Goal: Task Accomplishment & Management: Complete application form

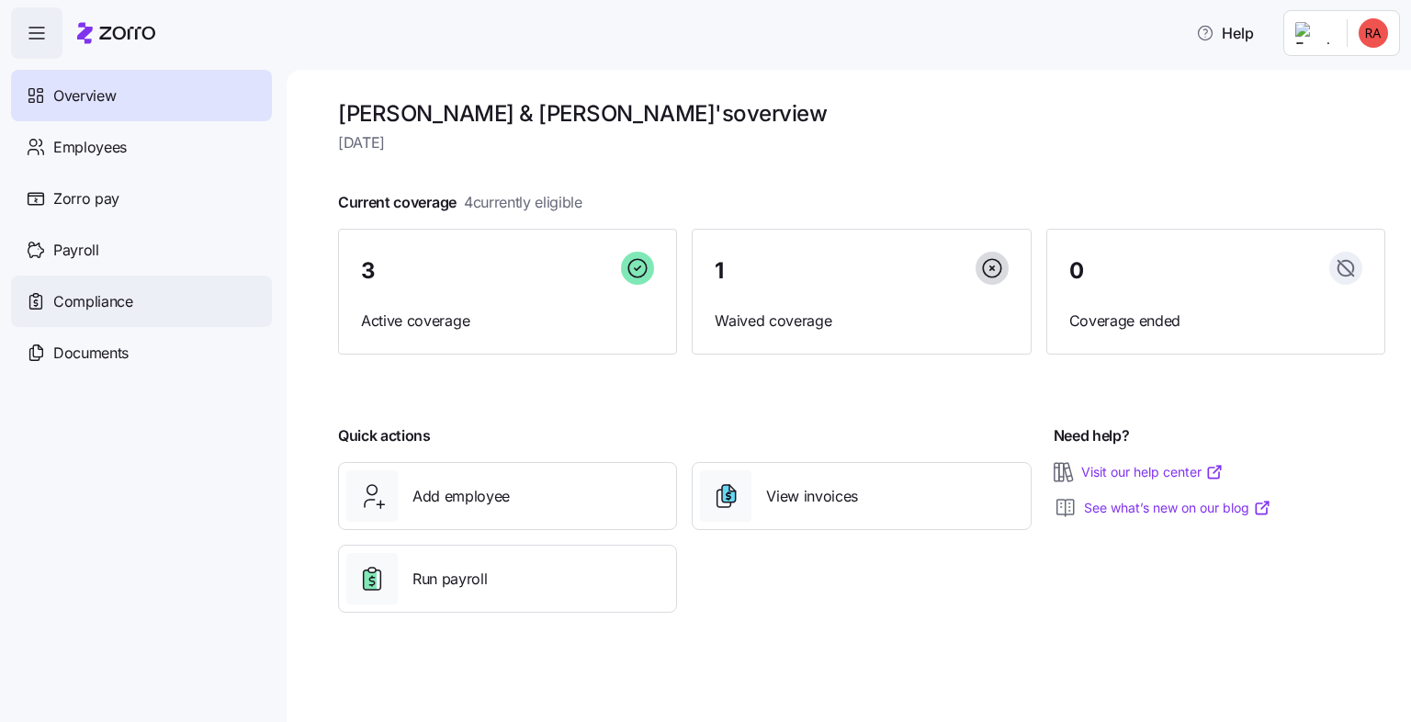
click at [115, 305] on span "Compliance" at bounding box center [93, 301] width 80 height 23
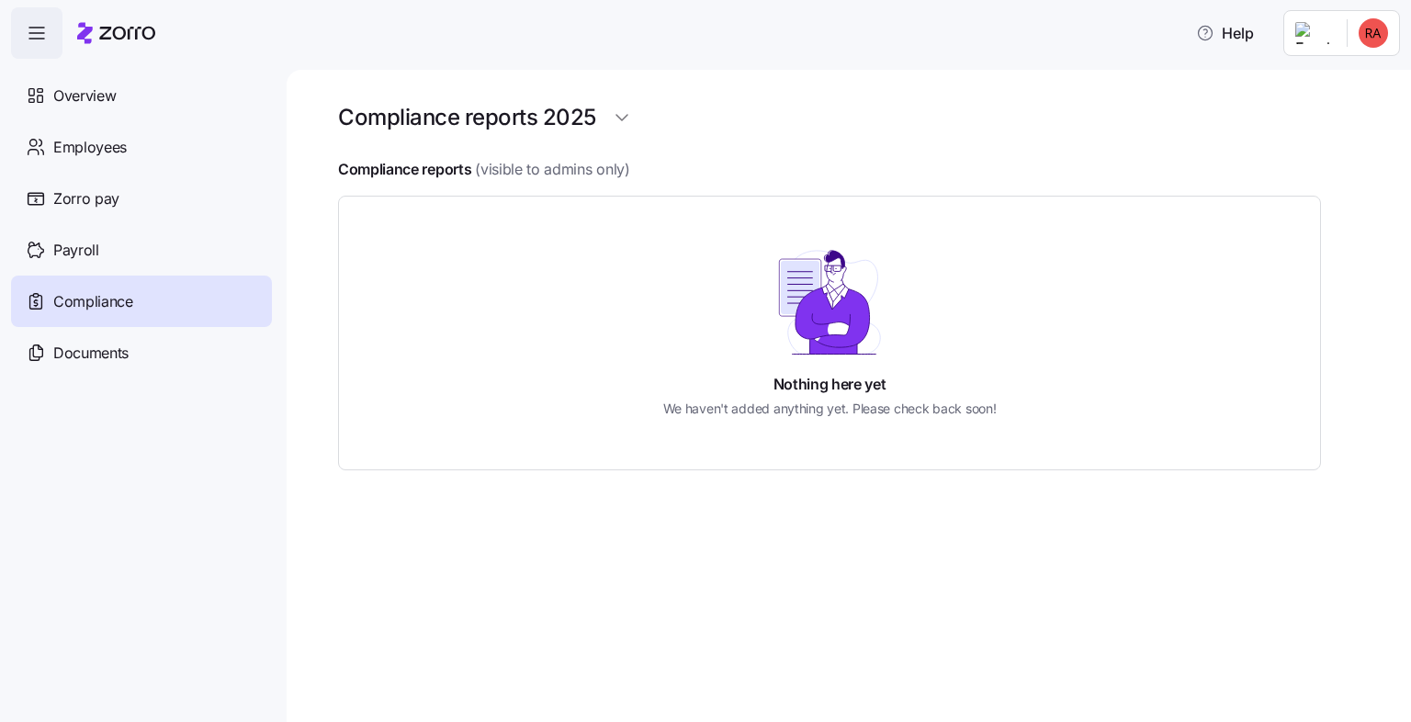
click at [546, 166] on span "(visible to admins only)" at bounding box center [552, 169] width 154 height 23
click at [616, 118] on html "Help Overview Employees Zorro pay Payroll Compliance Documents Compliance repor…" at bounding box center [705, 355] width 1411 height 711
click at [636, 187] on div "2024" at bounding box center [634, 192] width 33 height 20
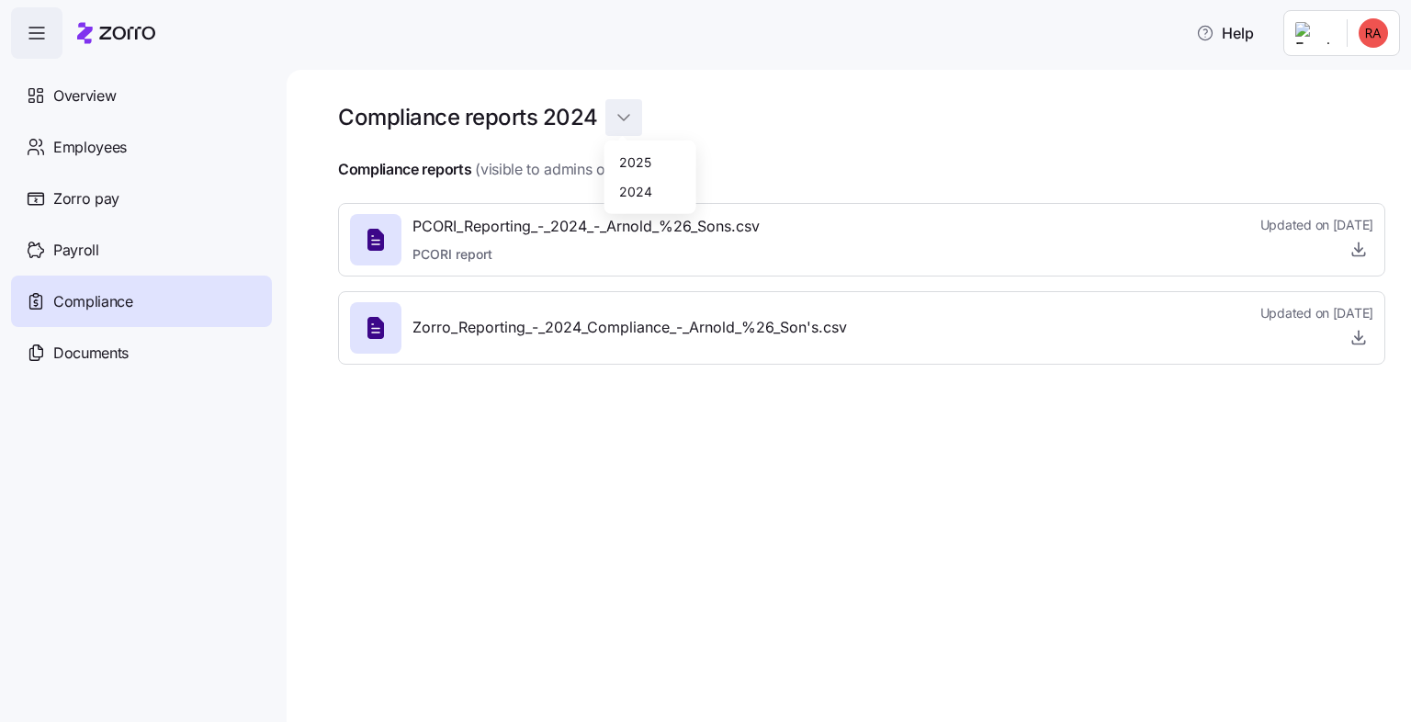
click at [616, 111] on html "Help Overview Employees Zorro pay Payroll Compliance Documents Compliance repor…" at bounding box center [705, 355] width 1411 height 711
click at [621, 160] on div "2025" at bounding box center [635, 162] width 32 height 20
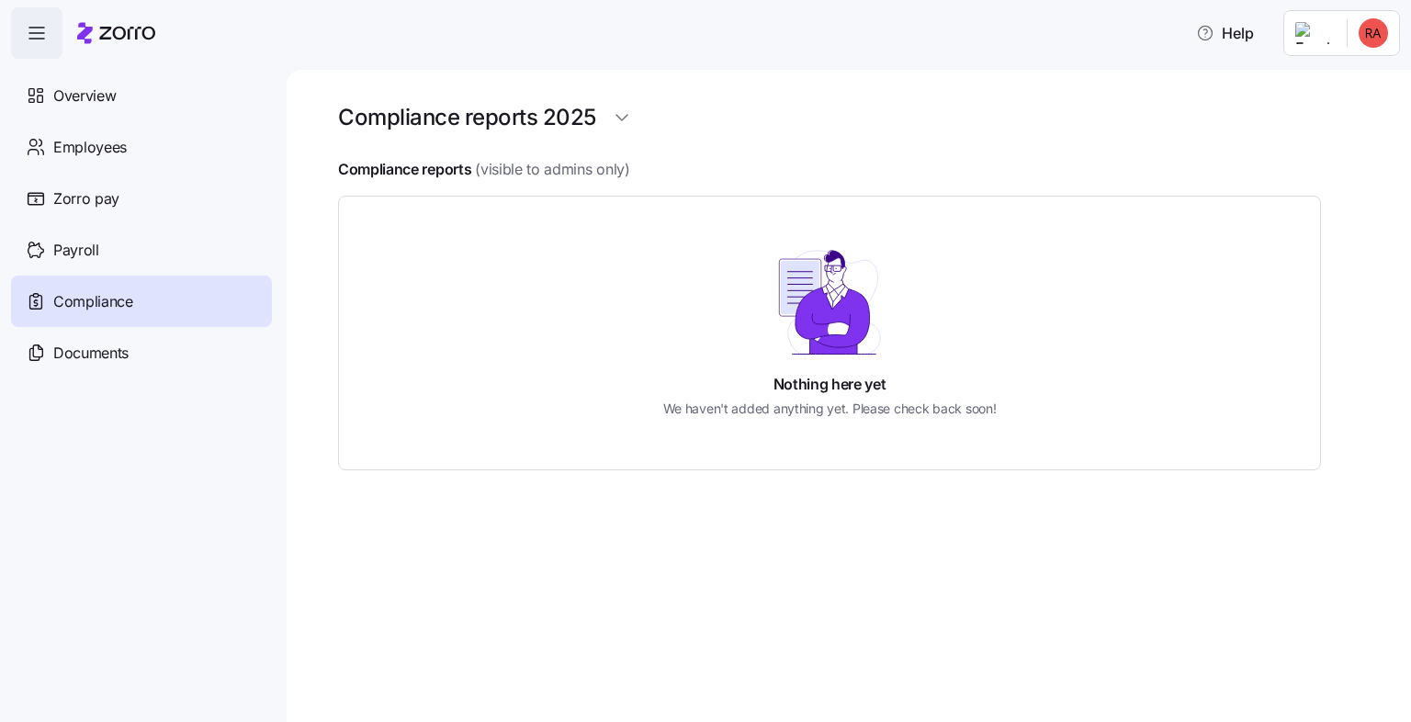
click at [1354, 30] on html "Help Overview Employees Zorro pay Payroll Compliance Documents Compliance repor…" at bounding box center [705, 355] width 1411 height 711
click at [1298, 156] on div "Company setup" at bounding box center [1324, 157] width 121 height 20
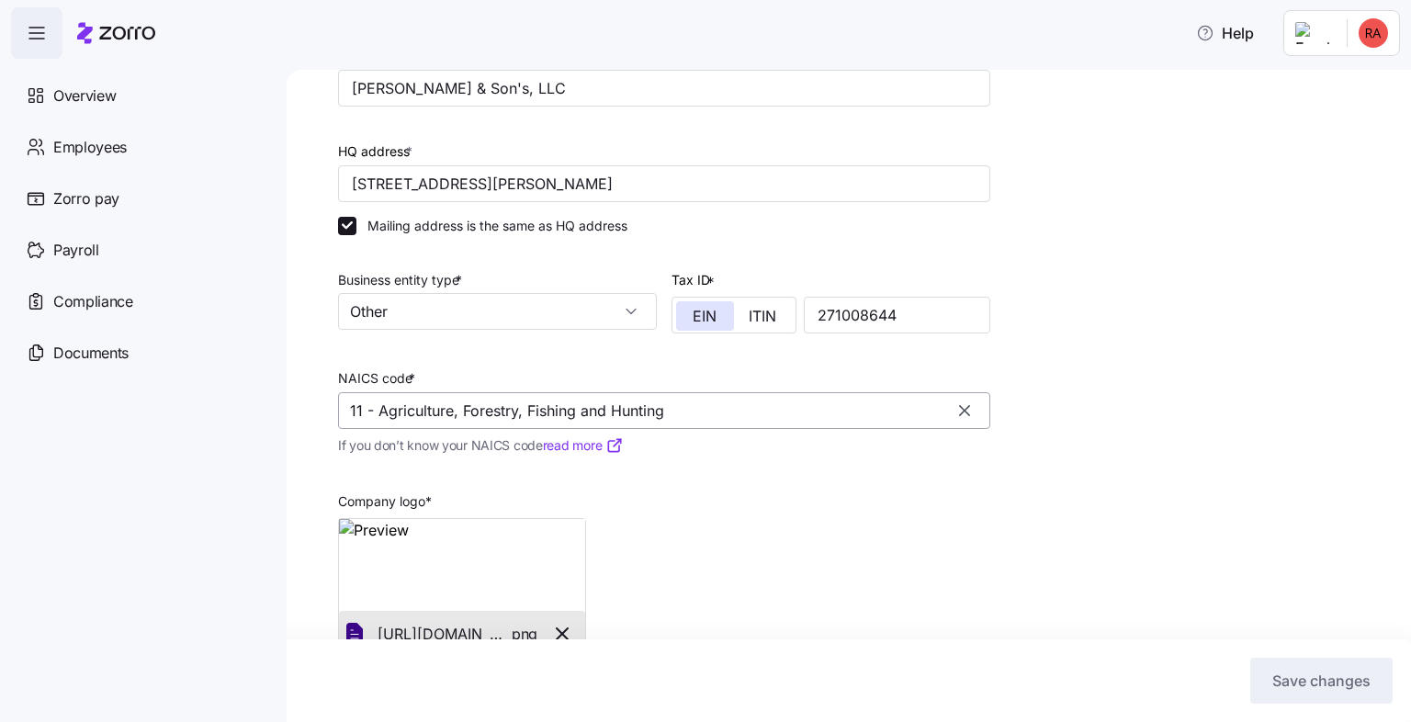
click at [720, 413] on input "11 - Agriculture, Forestry, Fishing and Hunting" at bounding box center [664, 410] width 652 height 37
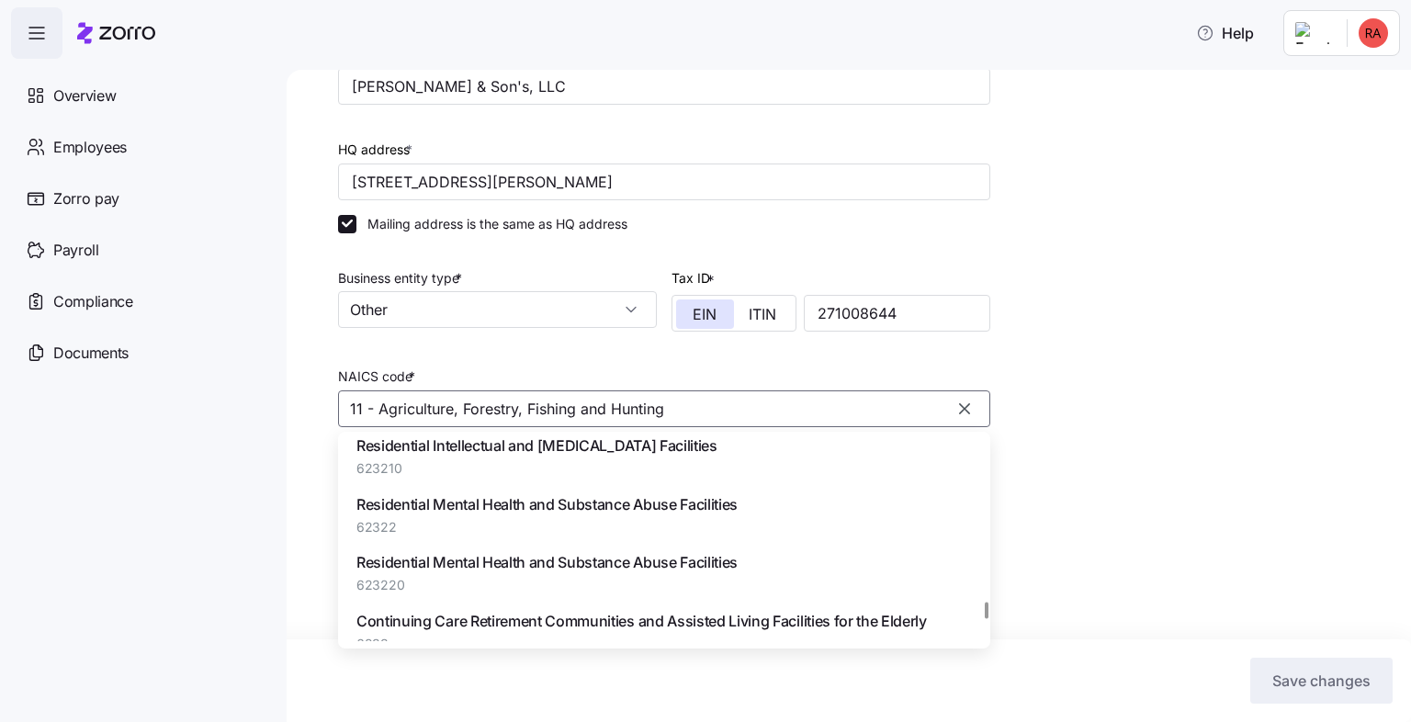
scroll to position [124454, 0]
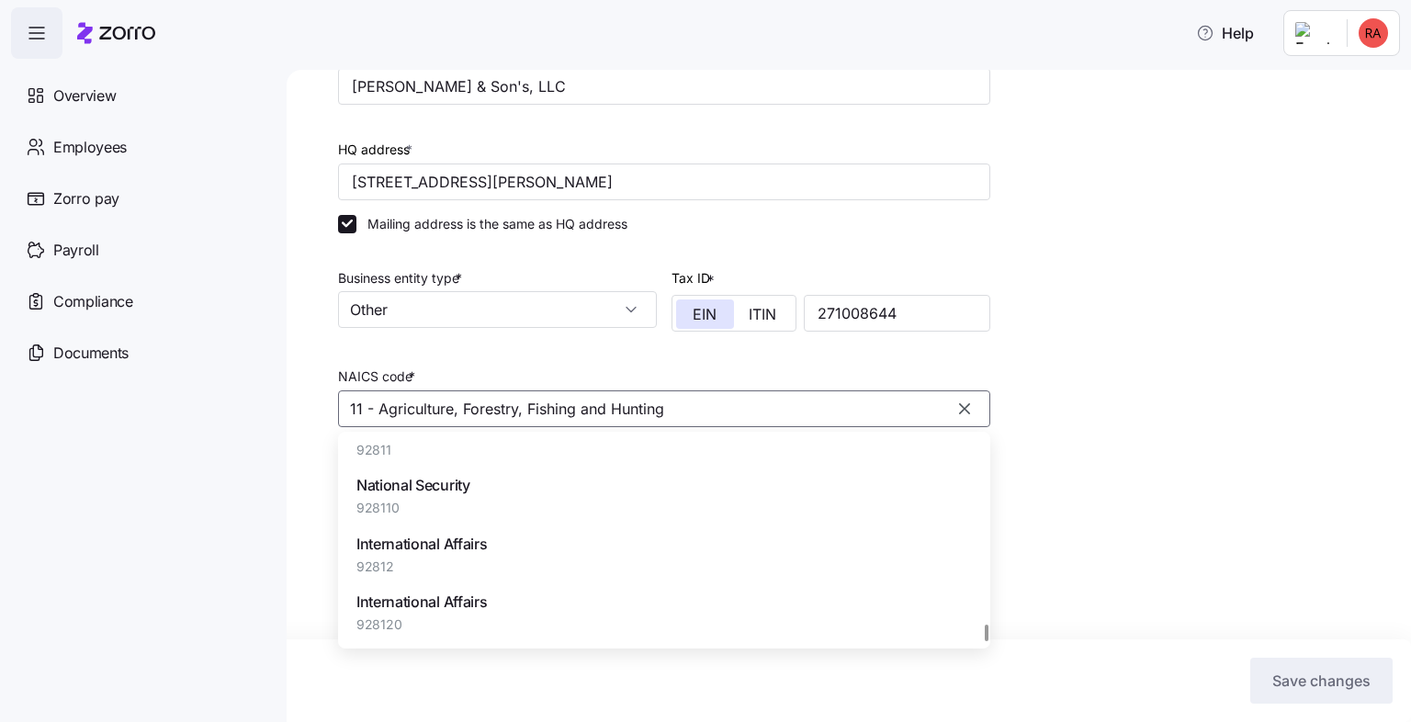
click at [989, 641] on div at bounding box center [987, 633] width 5 height 17
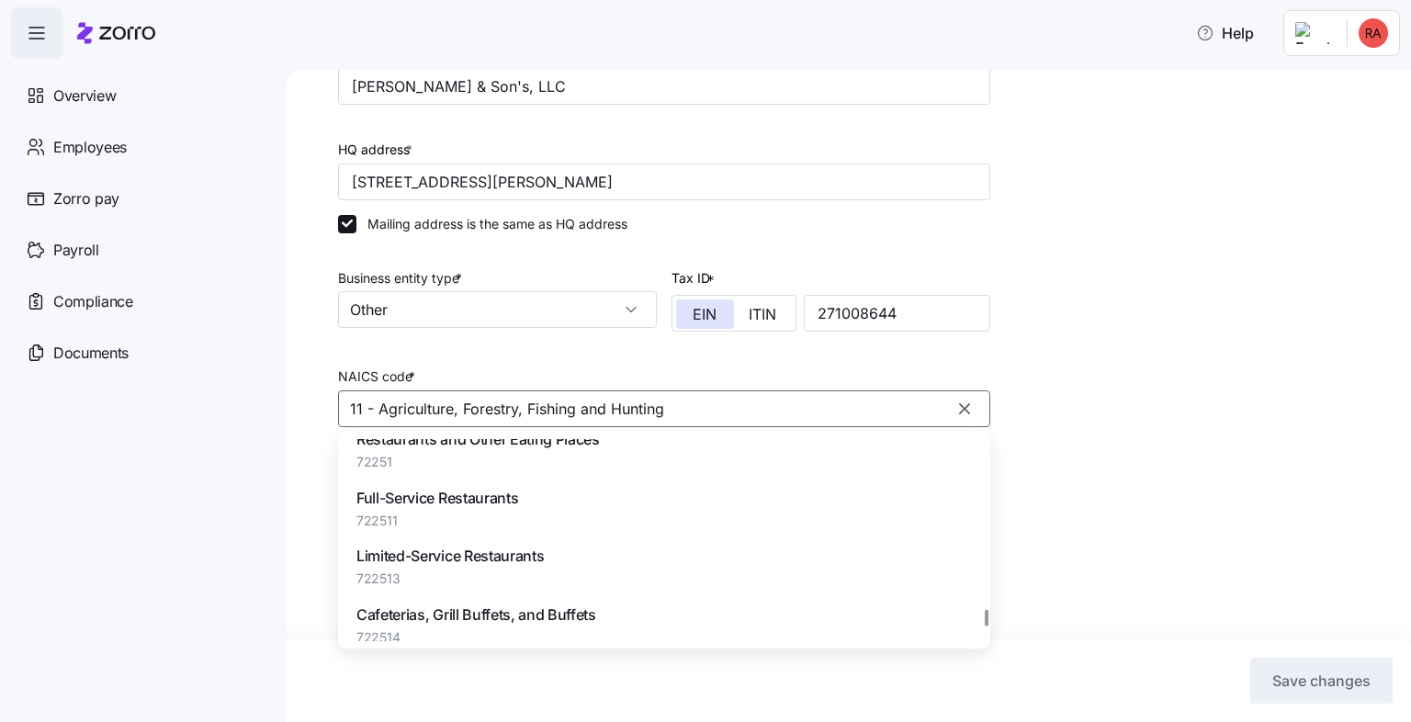
scroll to position [114352, 0]
click at [434, 451] on span "Restaurants and Other Eating Places" at bounding box center [477, 439] width 243 height 23
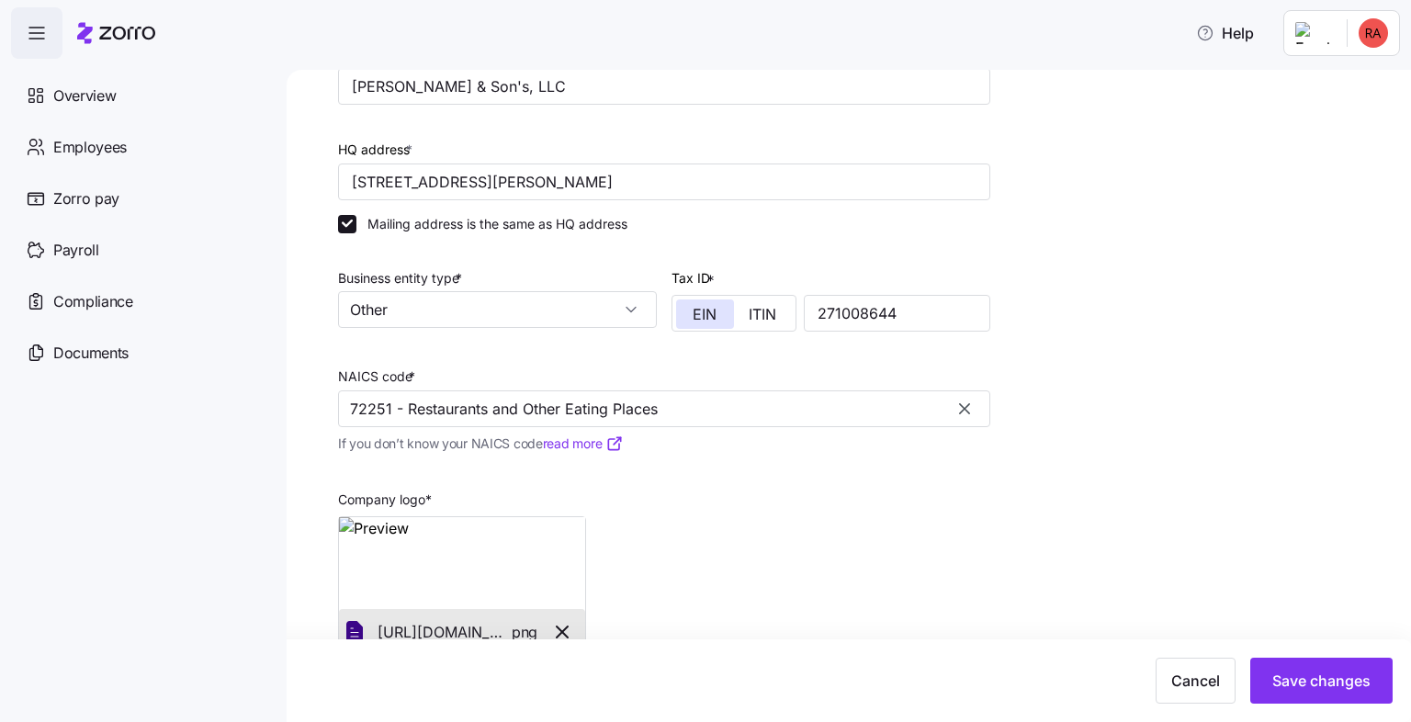
type input "72251 - Restaurants and Other Eating Places"
click at [570, 444] on link "read more" at bounding box center [583, 443] width 81 height 18
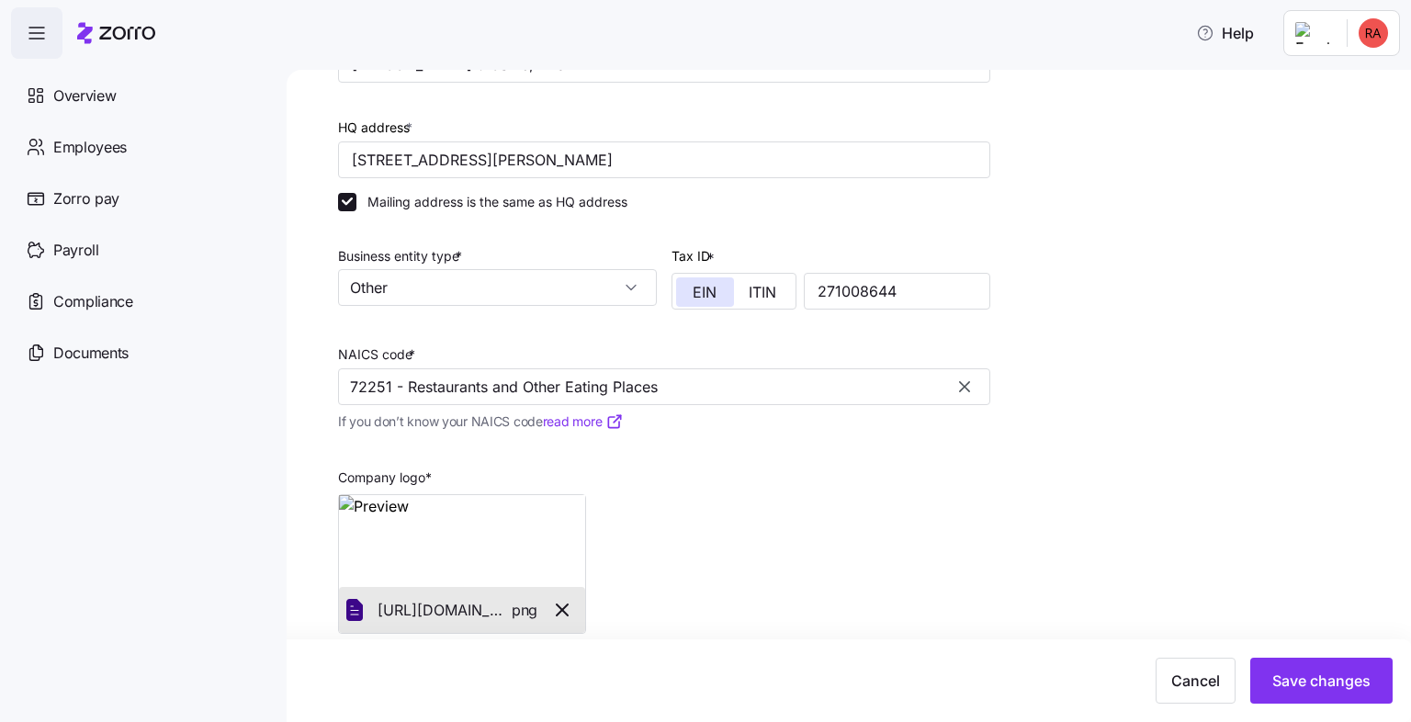
scroll to position [316, 0]
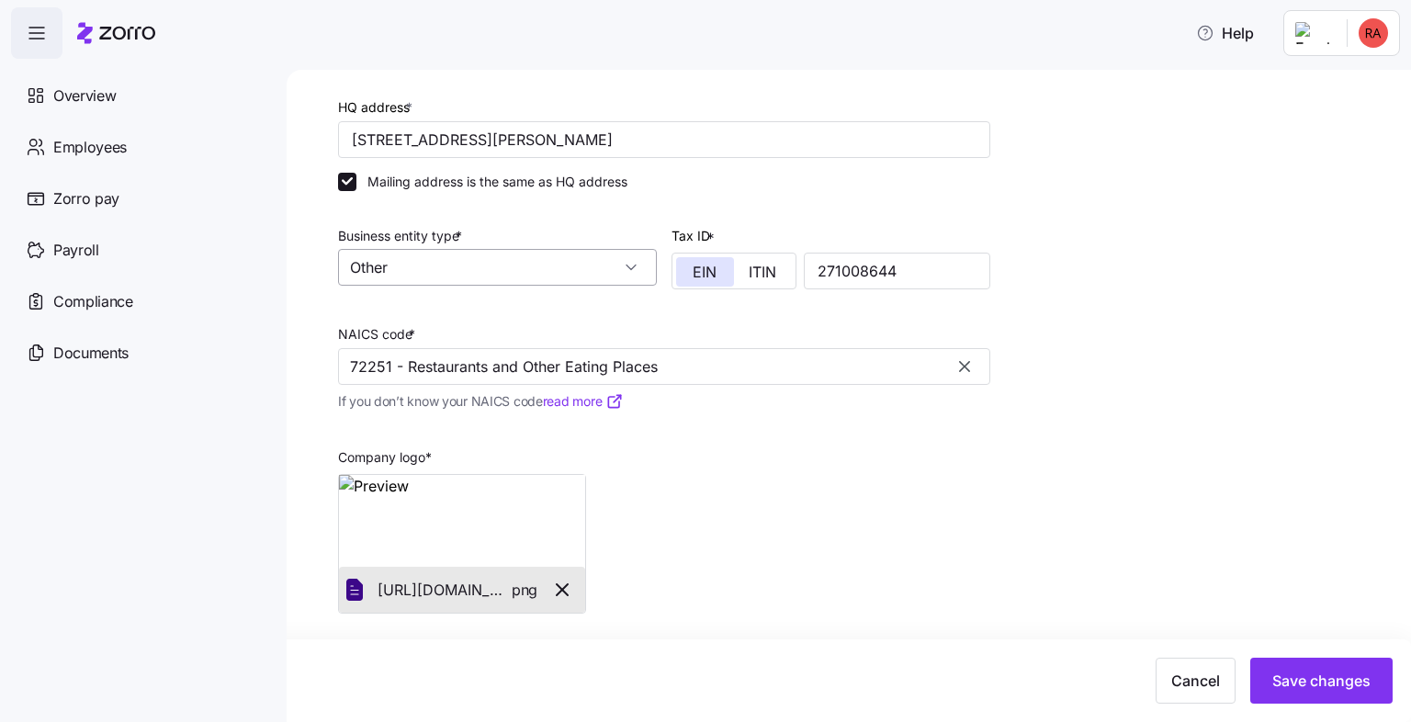
click at [589, 265] on input "Other" at bounding box center [497, 267] width 319 height 37
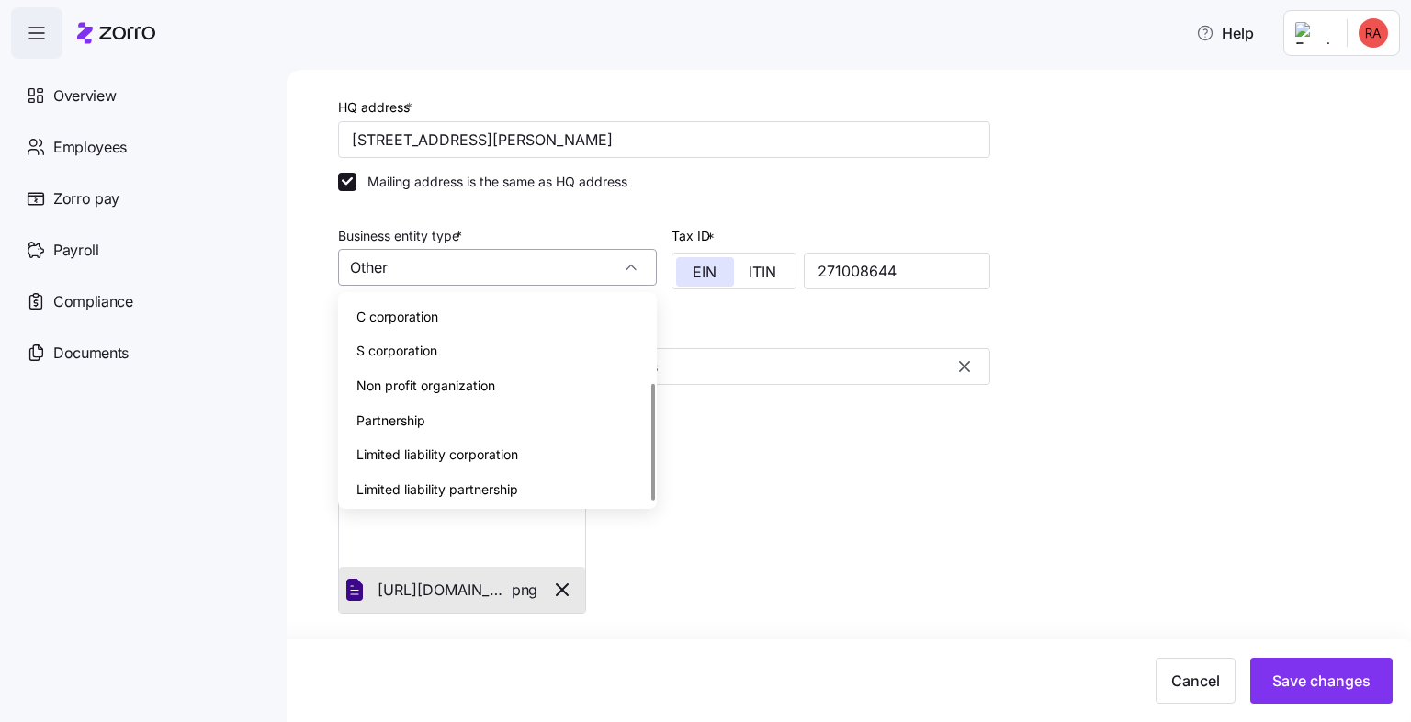
scroll to position [143, 0]
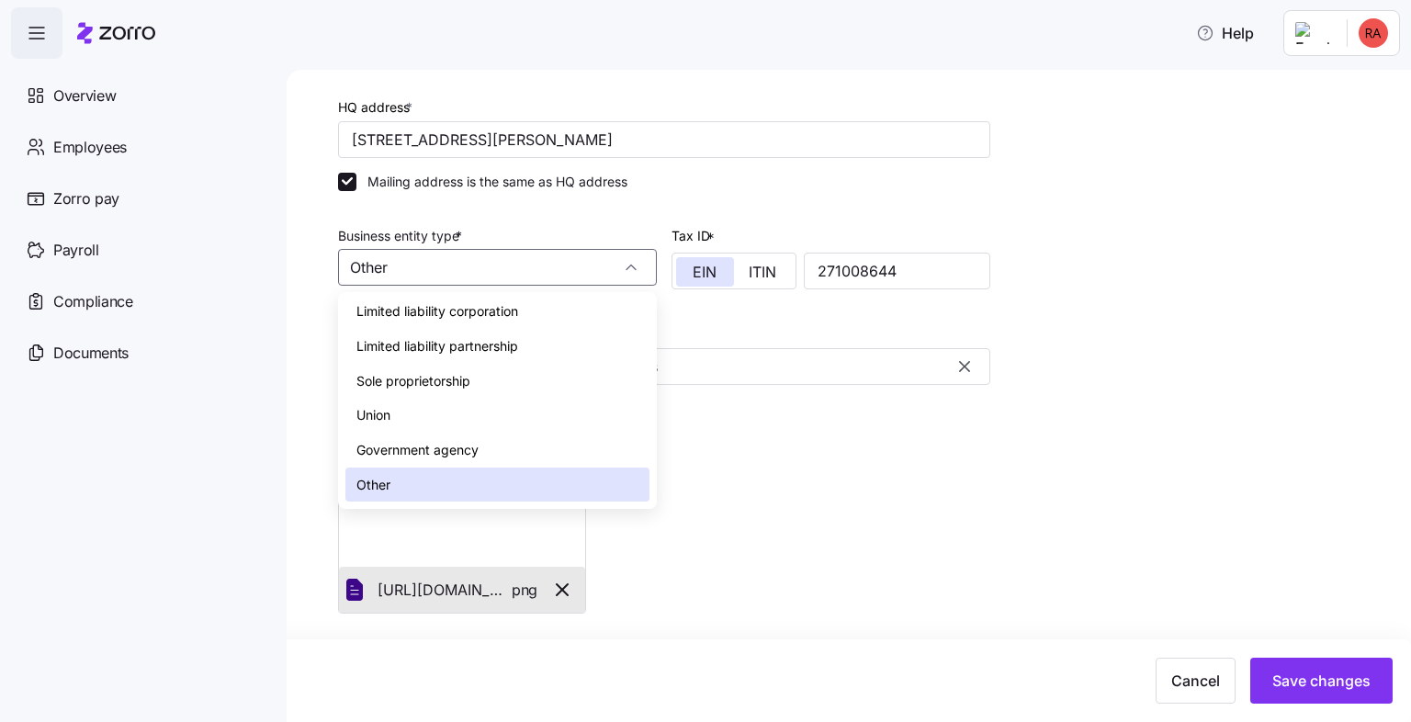
click at [485, 311] on span "Limited liability corporation" at bounding box center [437, 311] width 162 height 20
type input "Limited liability corporation"
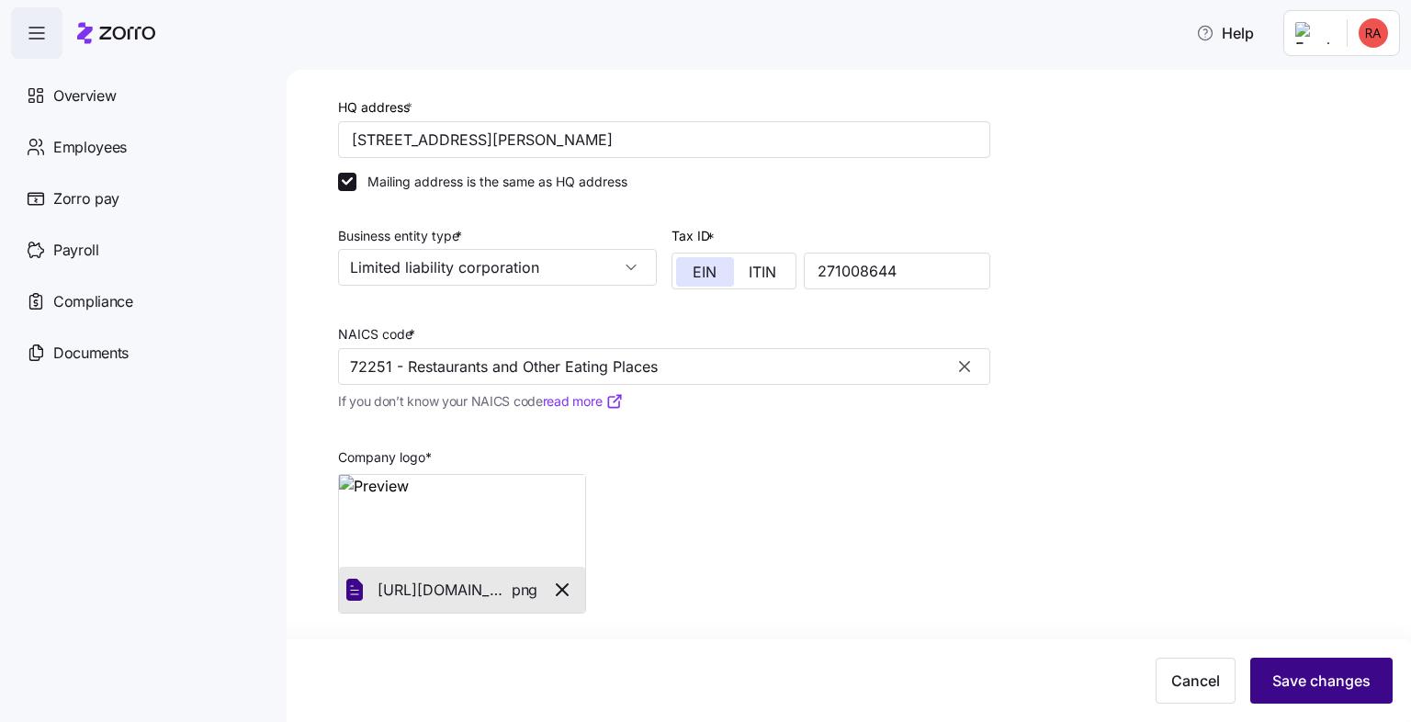
click at [1297, 684] on span "Save changes" at bounding box center [1321, 681] width 98 height 22
click at [1298, 35] on html "Help Overview Employees Zorro pay Payroll Compliance Documents Setup Company de…" at bounding box center [705, 355] width 1411 height 711
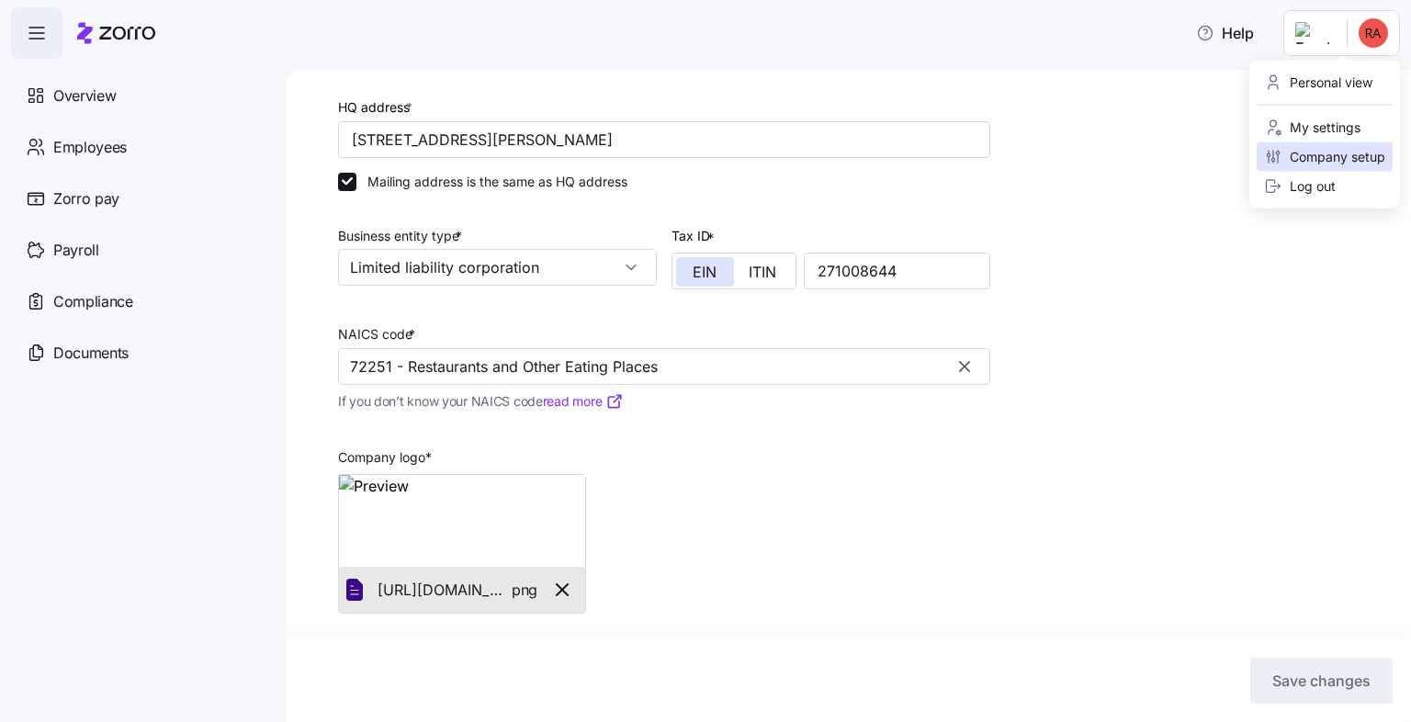
click at [1302, 163] on div "Company setup" at bounding box center [1324, 157] width 121 height 20
click at [1304, 37] on html "Help Overview Employees Zorro pay Payroll Compliance Documents Setup Company de…" at bounding box center [705, 355] width 1411 height 711
click at [1303, 132] on div "My settings" at bounding box center [1312, 128] width 96 height 20
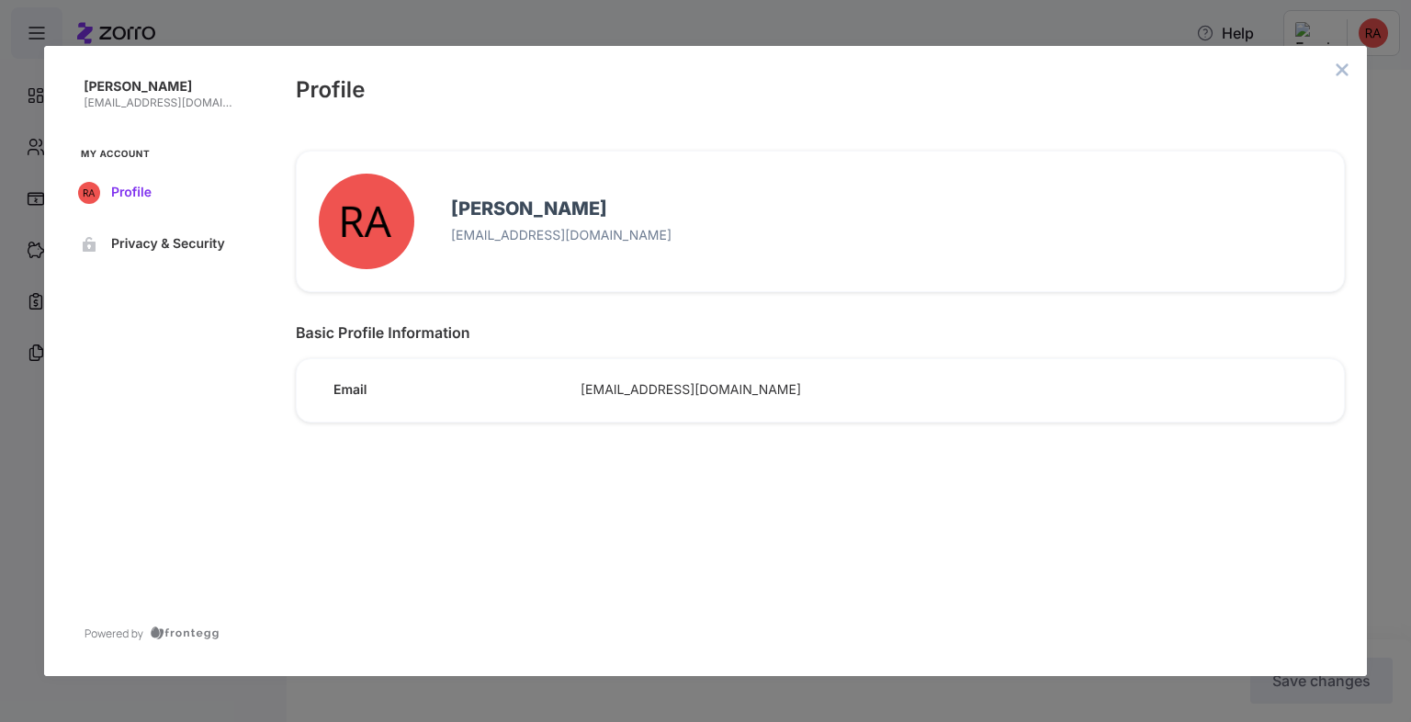
click at [145, 192] on span "Profile" at bounding box center [173, 193] width 125 height 15
click at [158, 250] on span "Privacy & Security" at bounding box center [173, 244] width 125 height 15
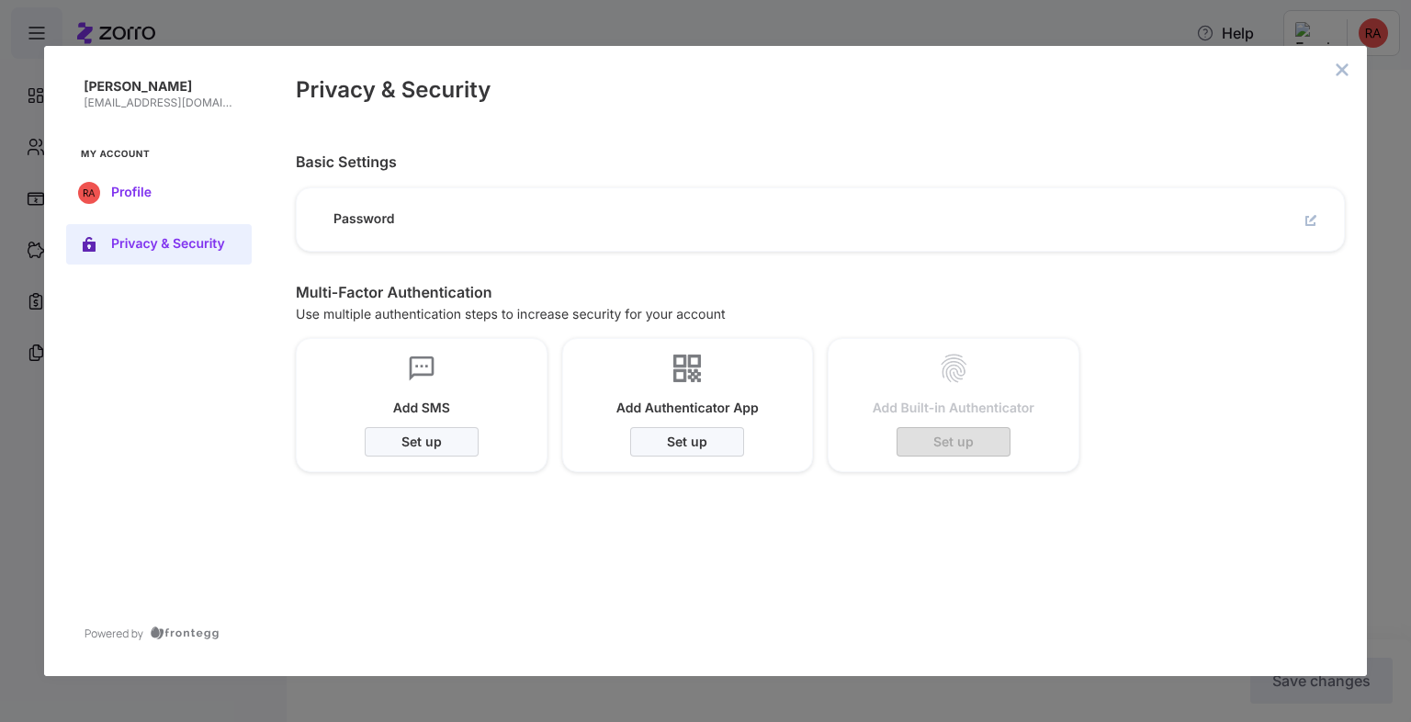
click at [154, 199] on span "Profile" at bounding box center [173, 193] width 125 height 15
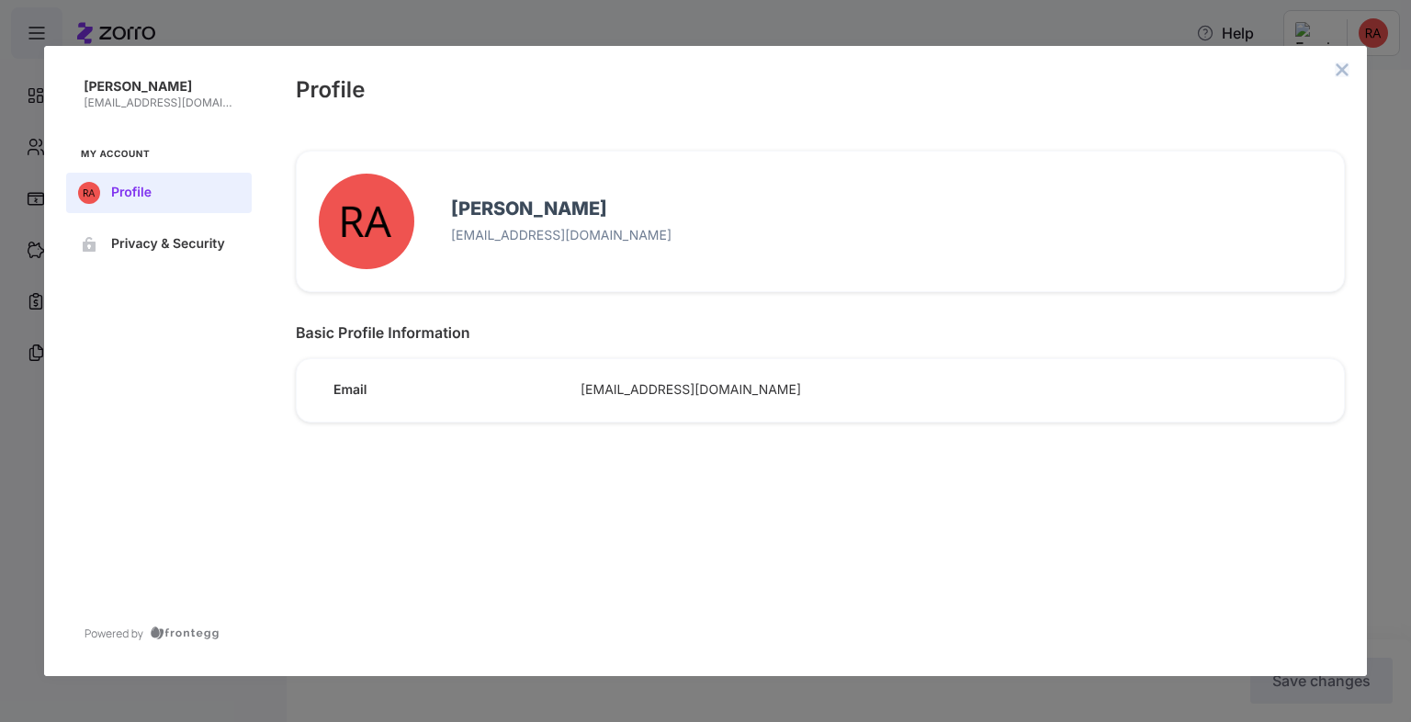
click at [1340, 68] on icon "close admin-box" at bounding box center [1342, 69] width 12 height 12
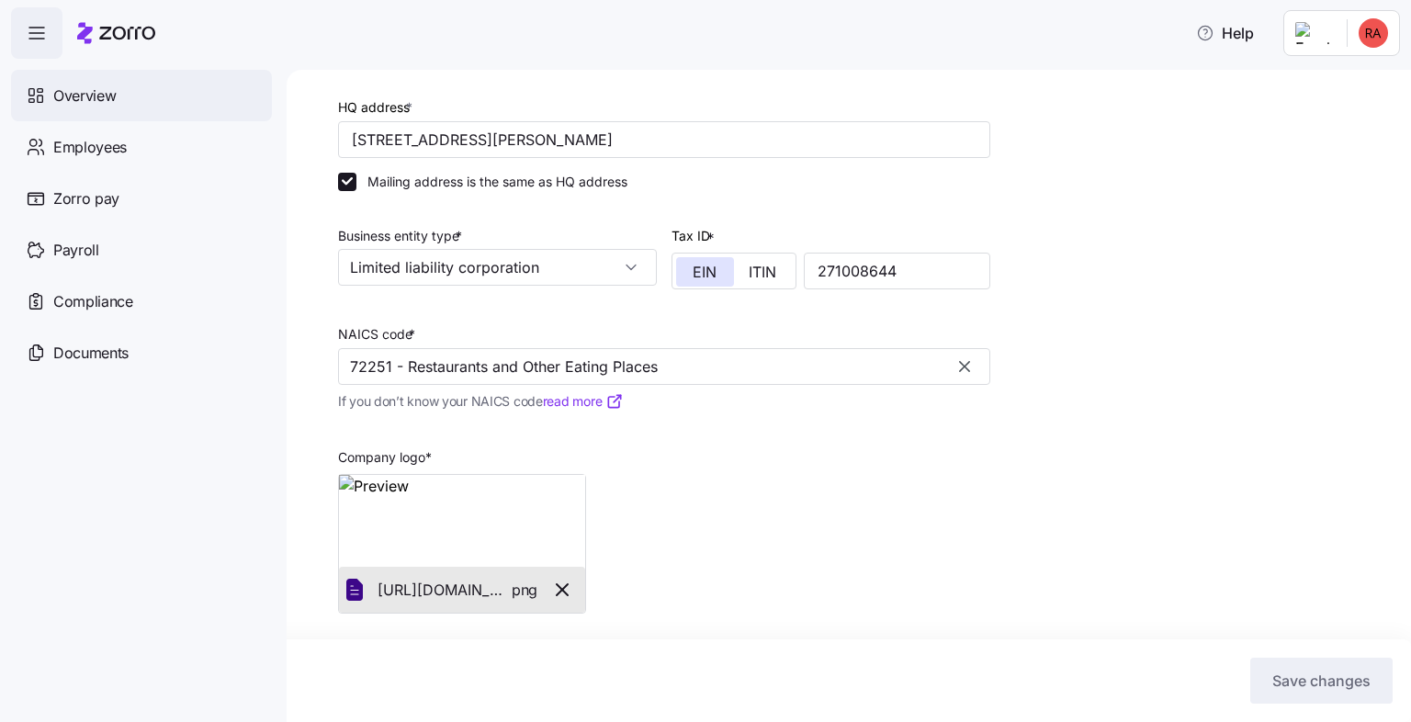
click at [92, 99] on span "Overview" at bounding box center [84, 95] width 62 height 23
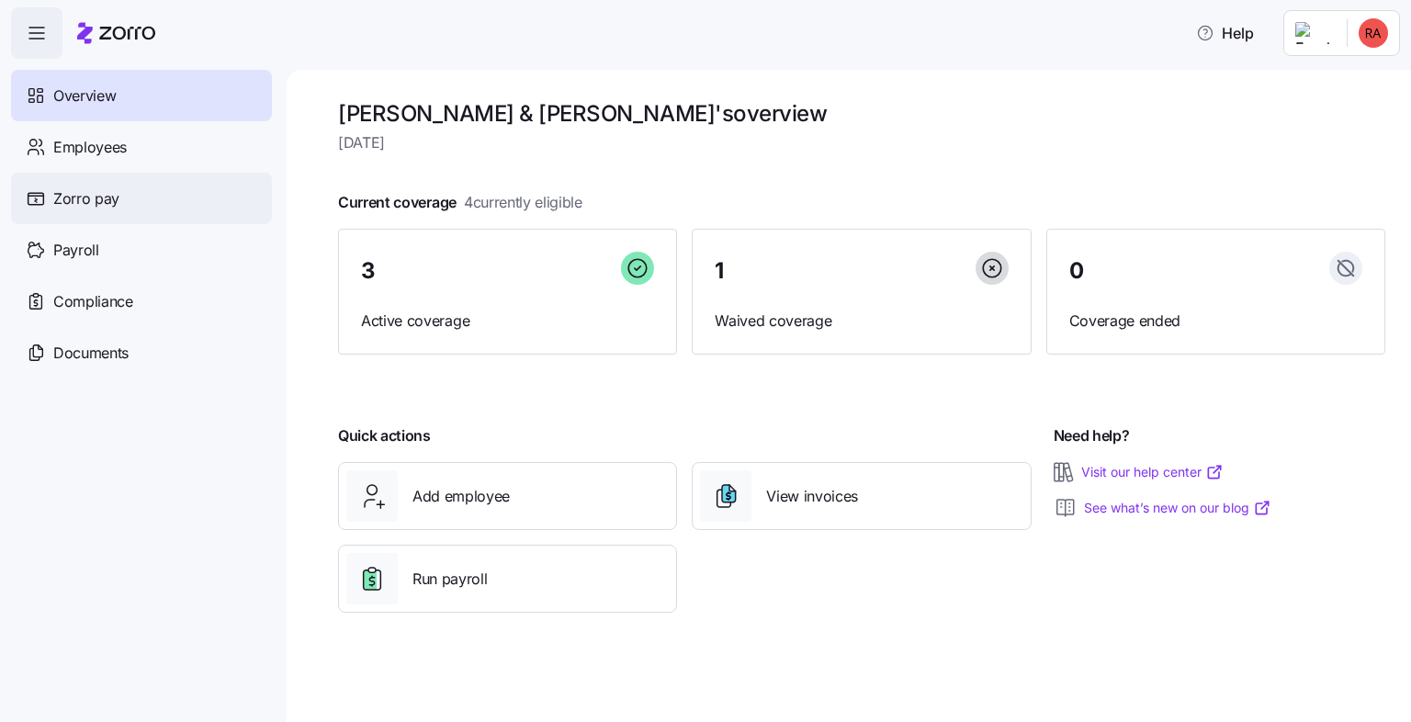
click at [92, 192] on span "Zorro pay" at bounding box center [86, 198] width 66 height 23
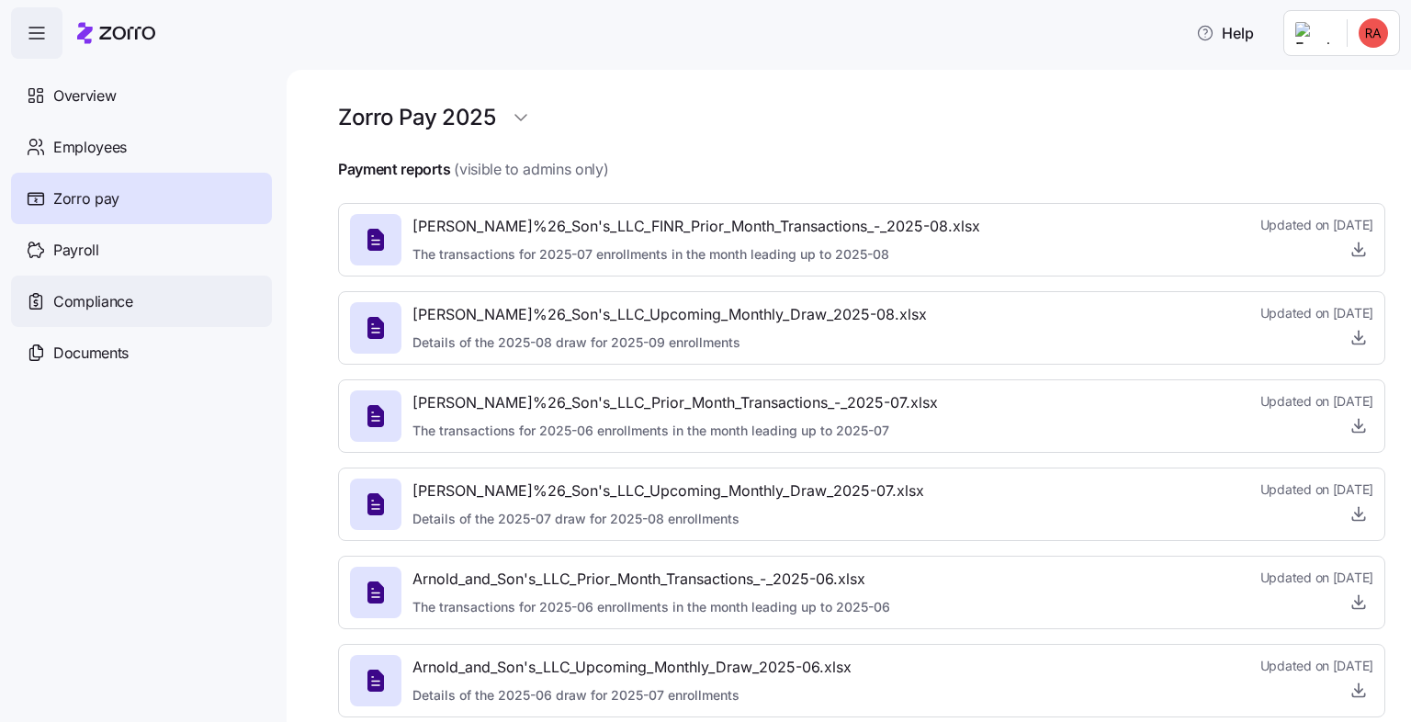
click at [88, 295] on span "Compliance" at bounding box center [93, 301] width 80 height 23
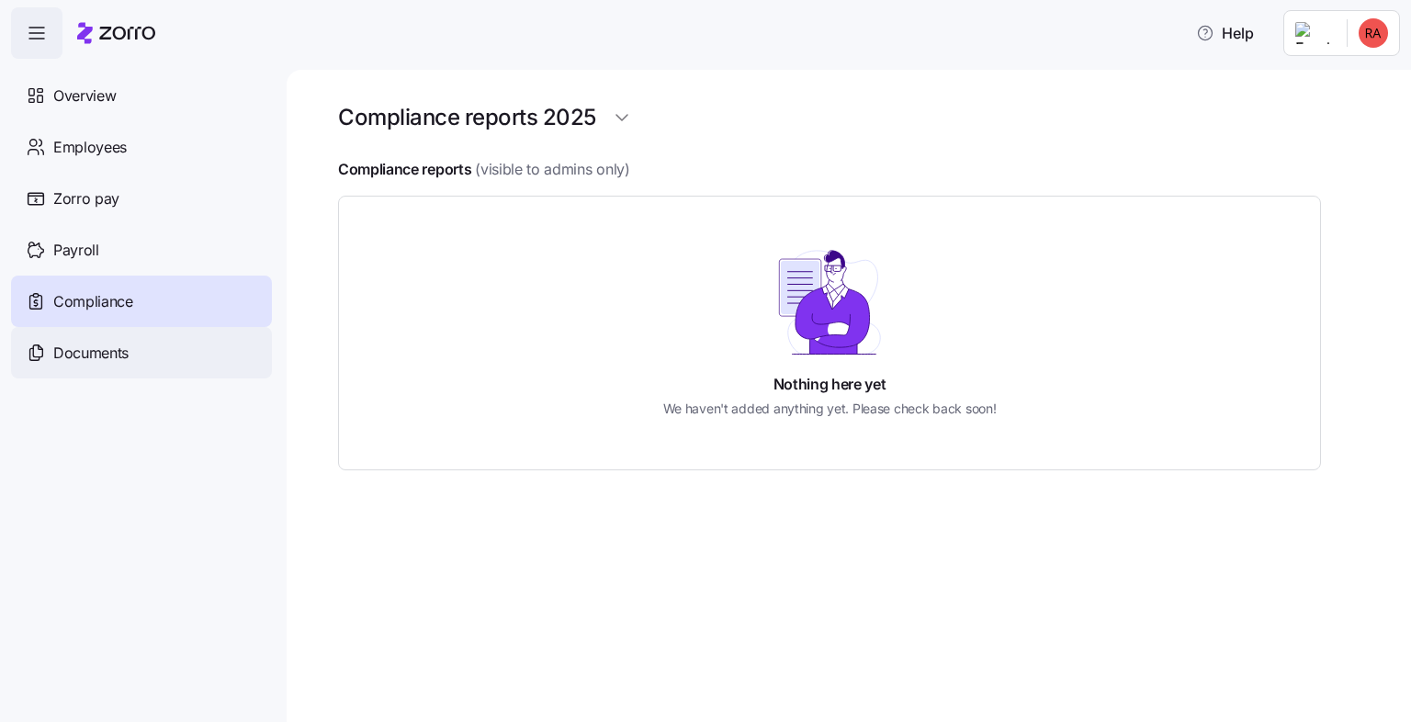
click at [94, 350] on span "Documents" at bounding box center [90, 353] width 75 height 23
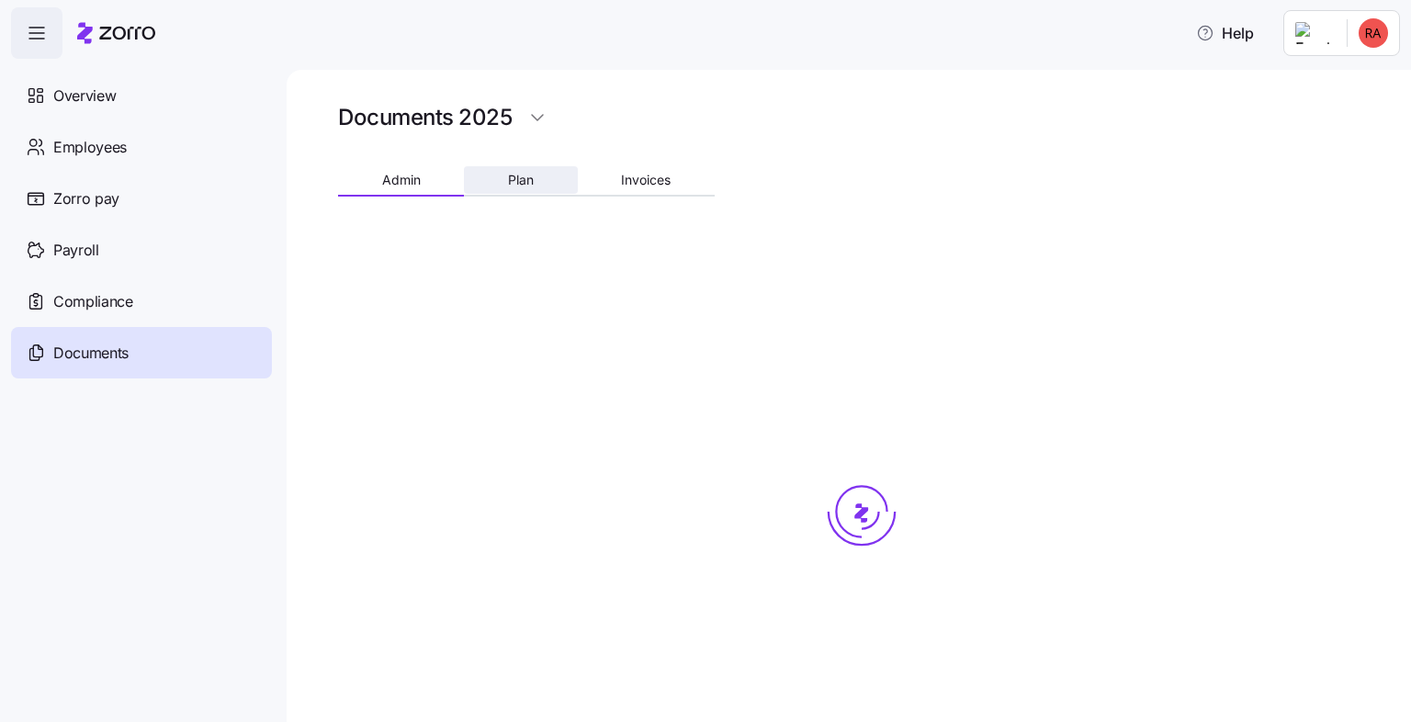
click at [510, 182] on span "Plan" at bounding box center [521, 180] width 26 height 13
click at [421, 189] on button "Admin" at bounding box center [401, 180] width 126 height 28
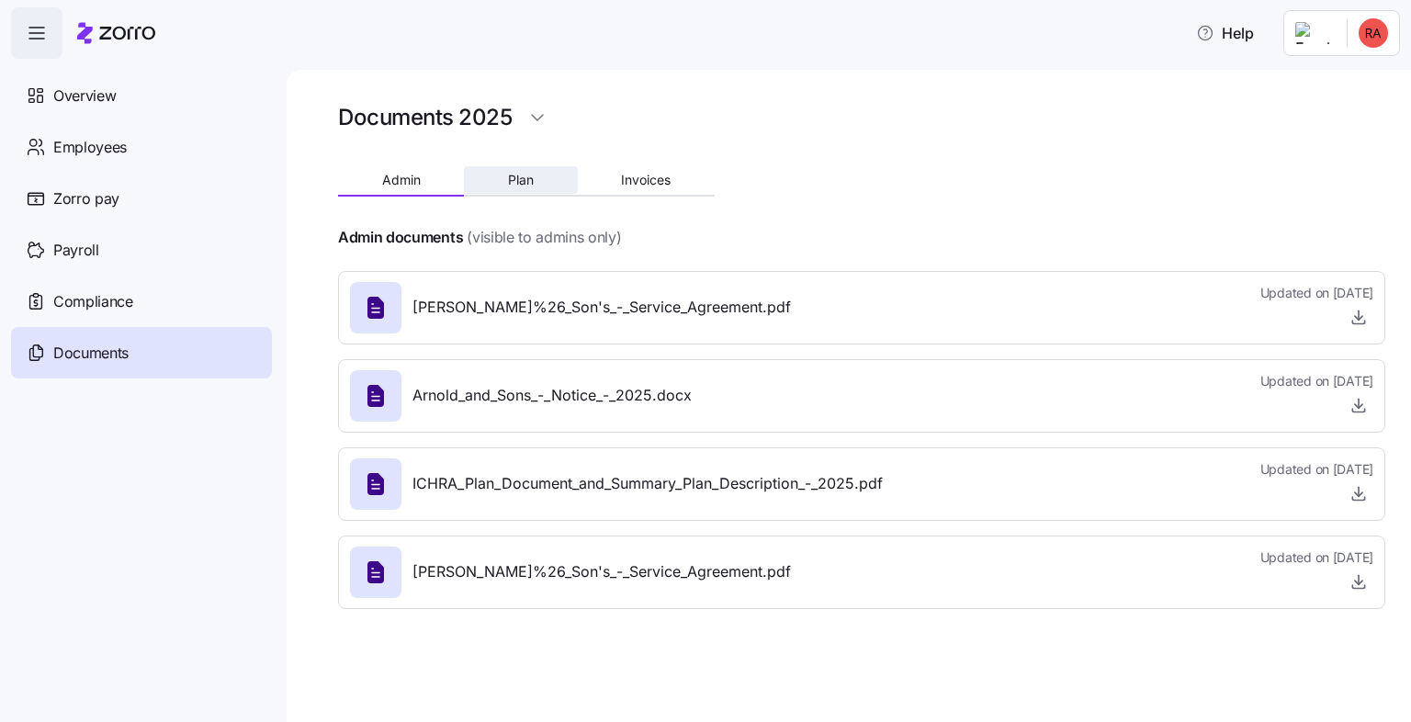
click at [508, 178] on span "Plan" at bounding box center [521, 180] width 26 height 13
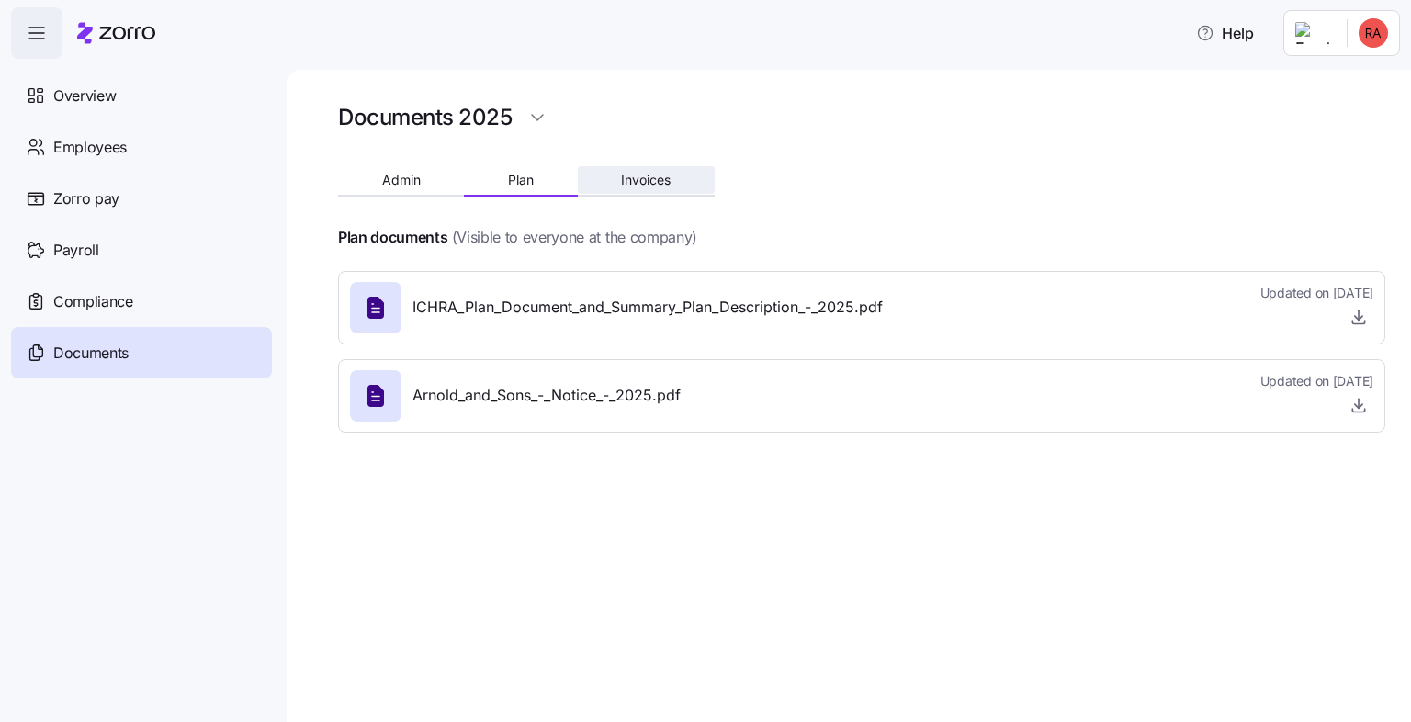
click at [625, 174] on span "Invoices" at bounding box center [646, 180] width 50 height 13
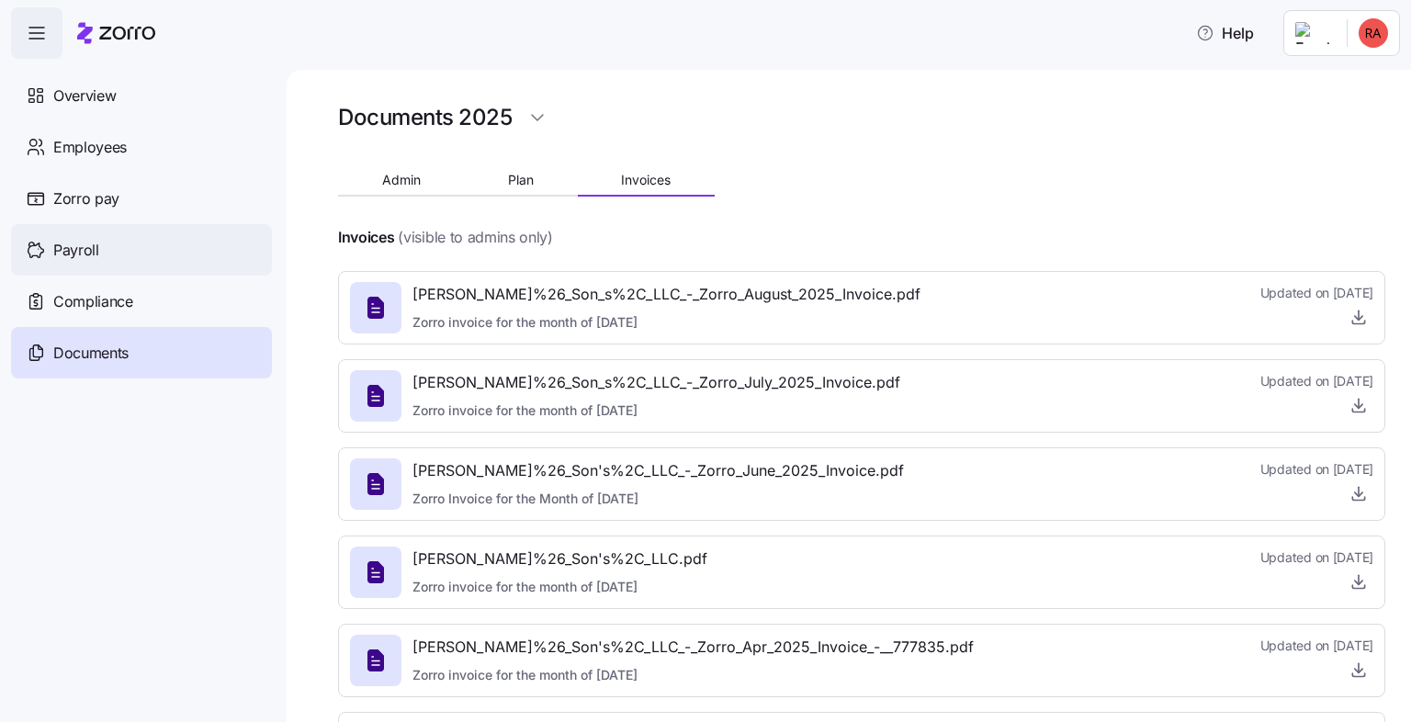
click at [98, 253] on div "Payroll" at bounding box center [141, 249] width 261 height 51
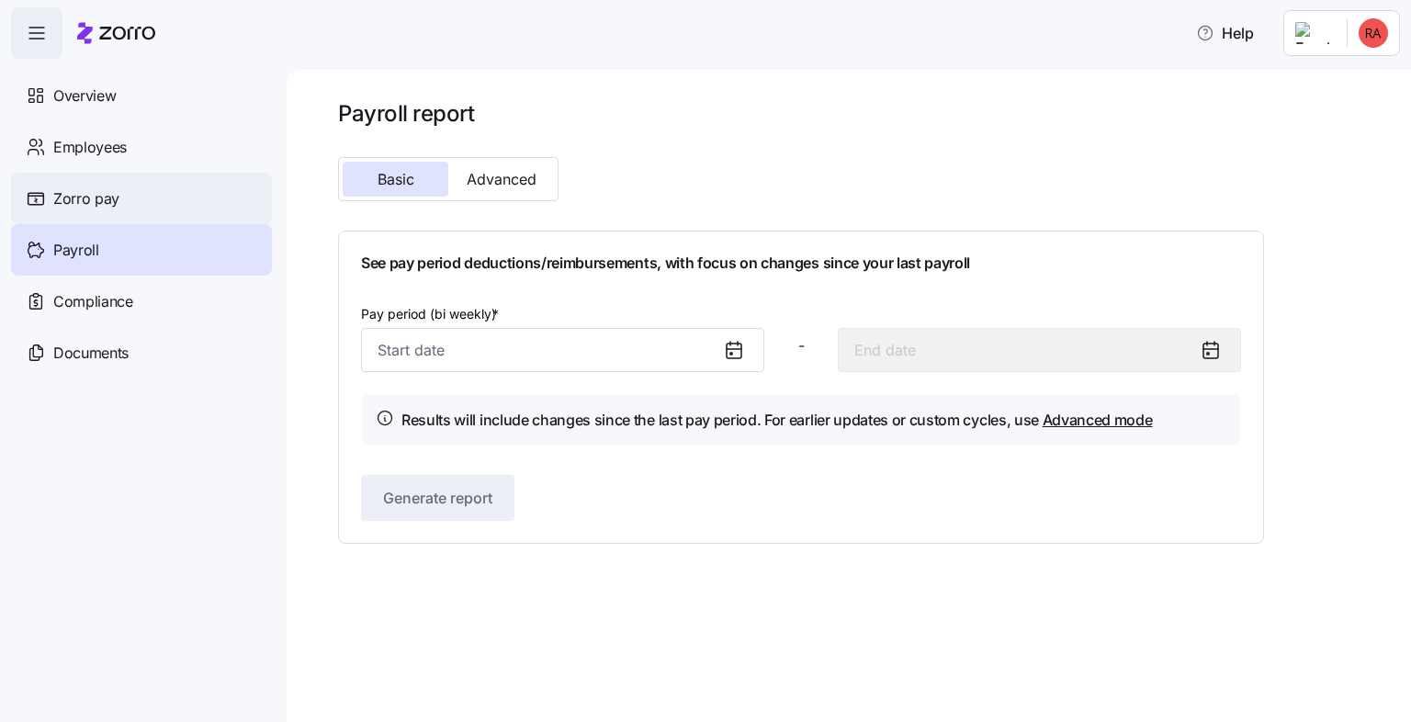
click at [99, 198] on span "Zorro pay" at bounding box center [86, 198] width 66 height 23
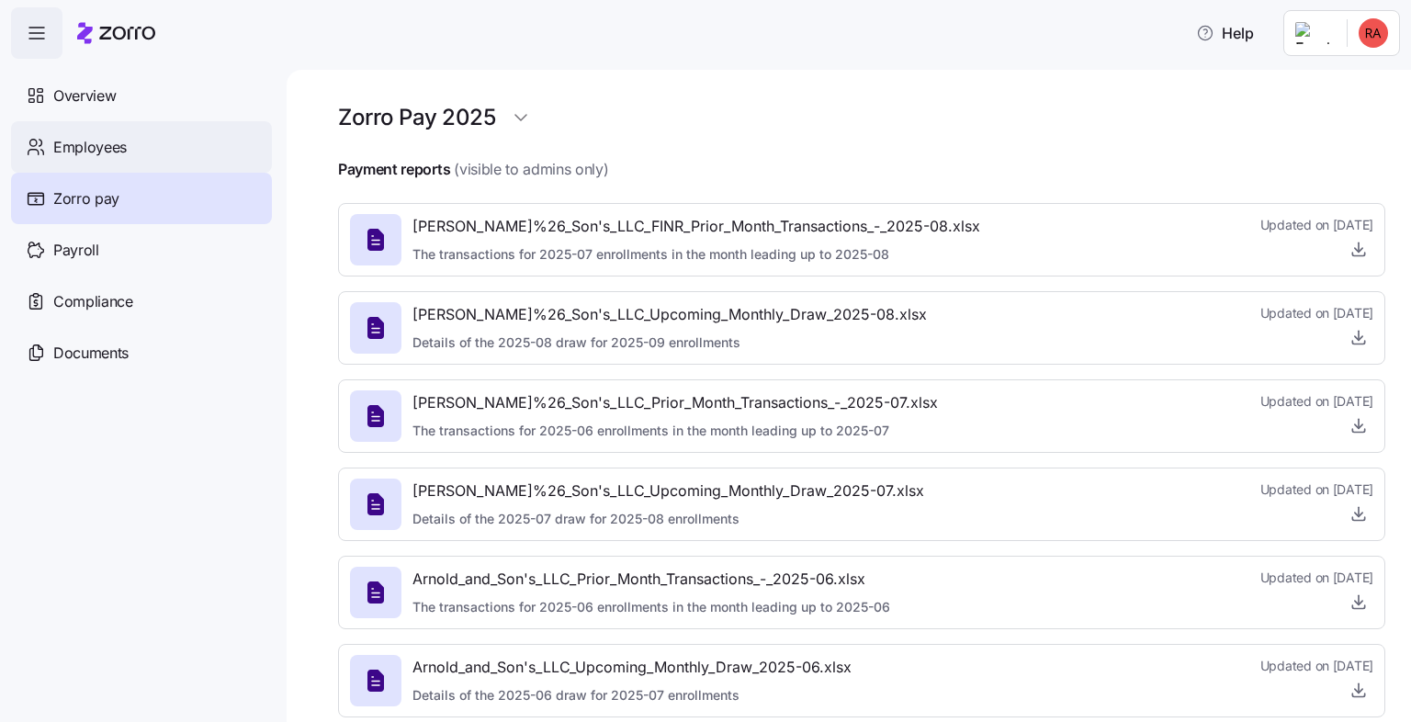
click at [103, 144] on span "Employees" at bounding box center [89, 147] width 73 height 23
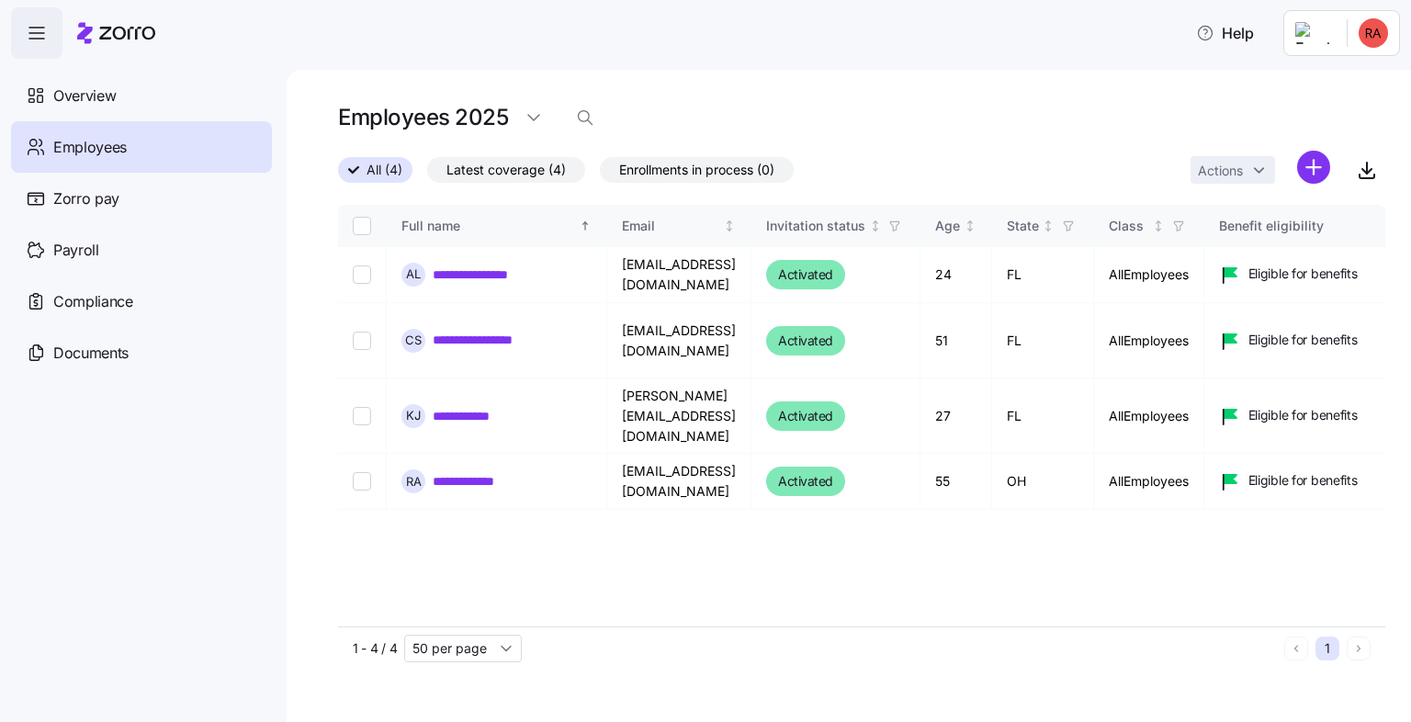
click at [1345, 25] on html "**********" at bounding box center [705, 355] width 1411 height 711
click at [1305, 163] on div "Company setup" at bounding box center [1324, 157] width 121 height 20
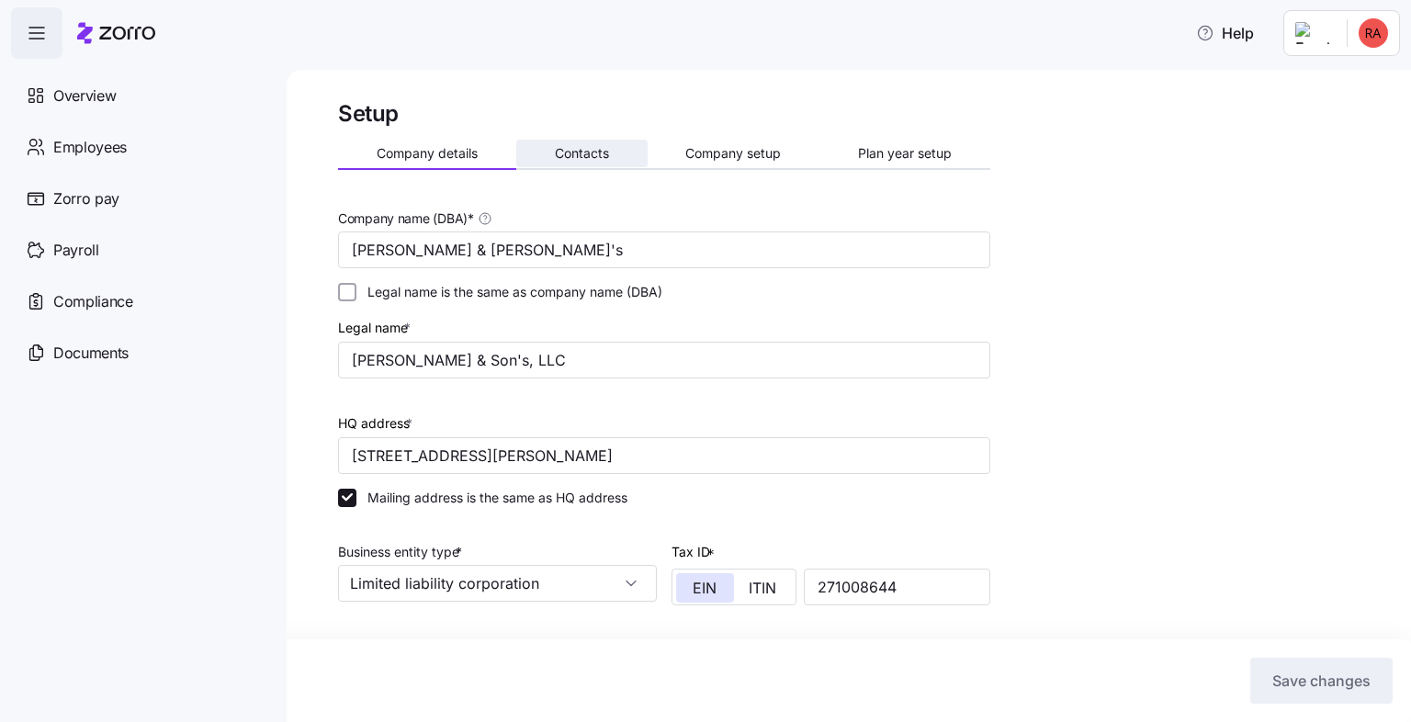
click at [569, 154] on span "Contacts" at bounding box center [582, 153] width 54 height 13
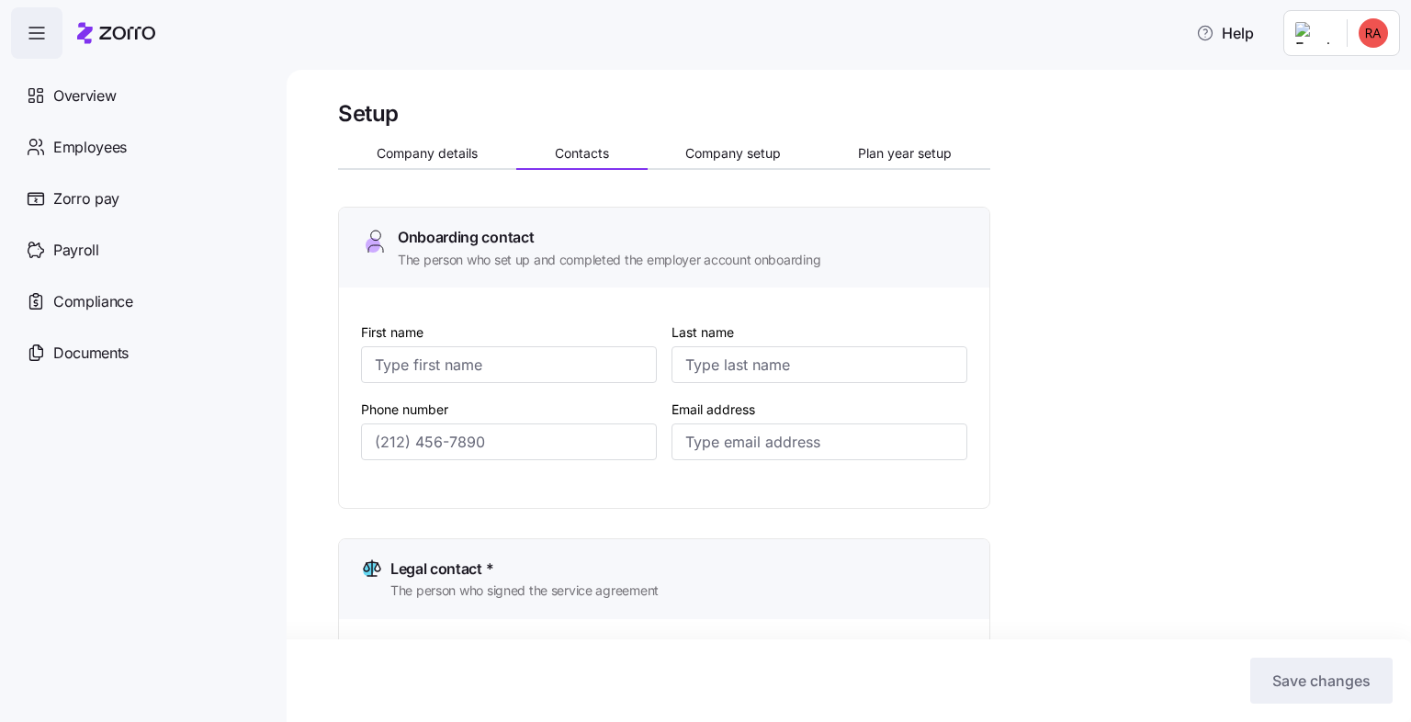
type input "Bob"
type input "Arnold"
type input "arnoldandsonskfc@gmail.com"
type input "Bob"
type input "Arnold"
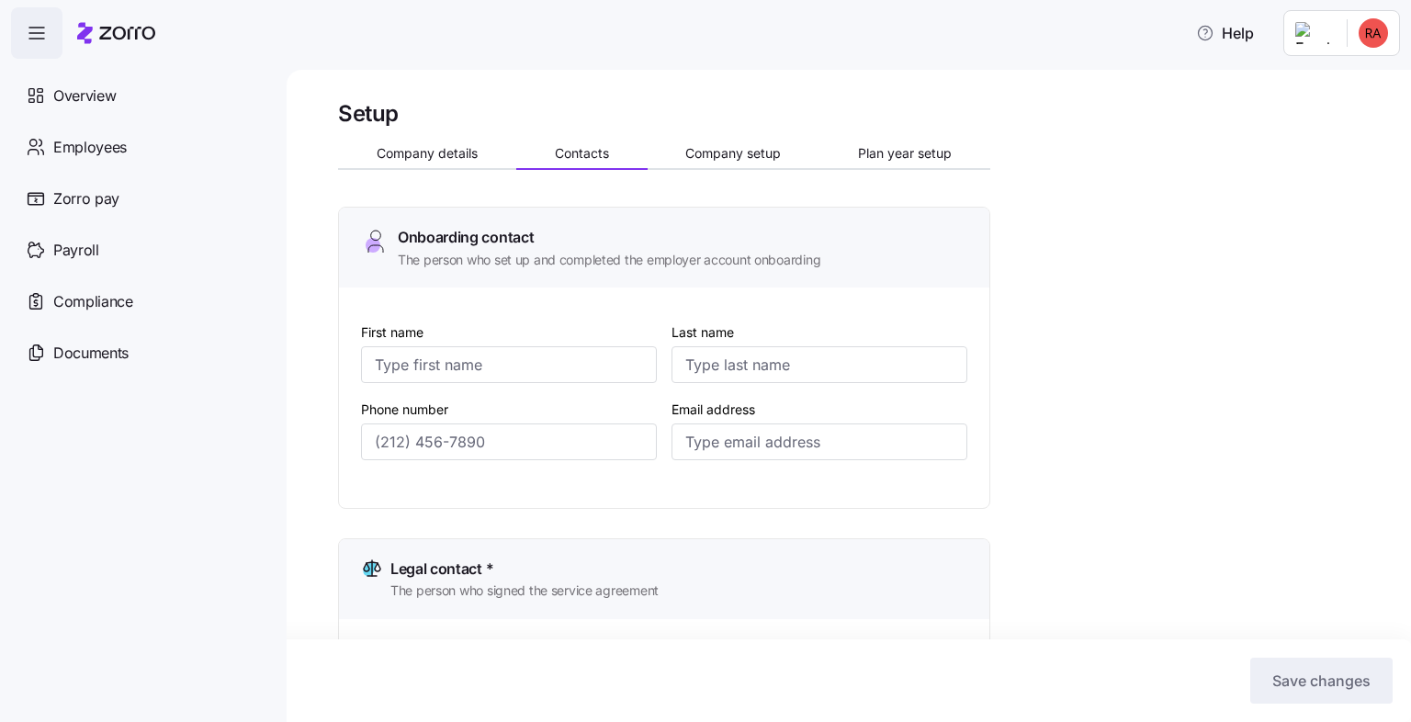
type input "arnoldandsonskfc@gmail.com"
type input "Bob"
type input "Arnold"
type input "arnoldandsonskfc@gmail.com"
type input "Bob"
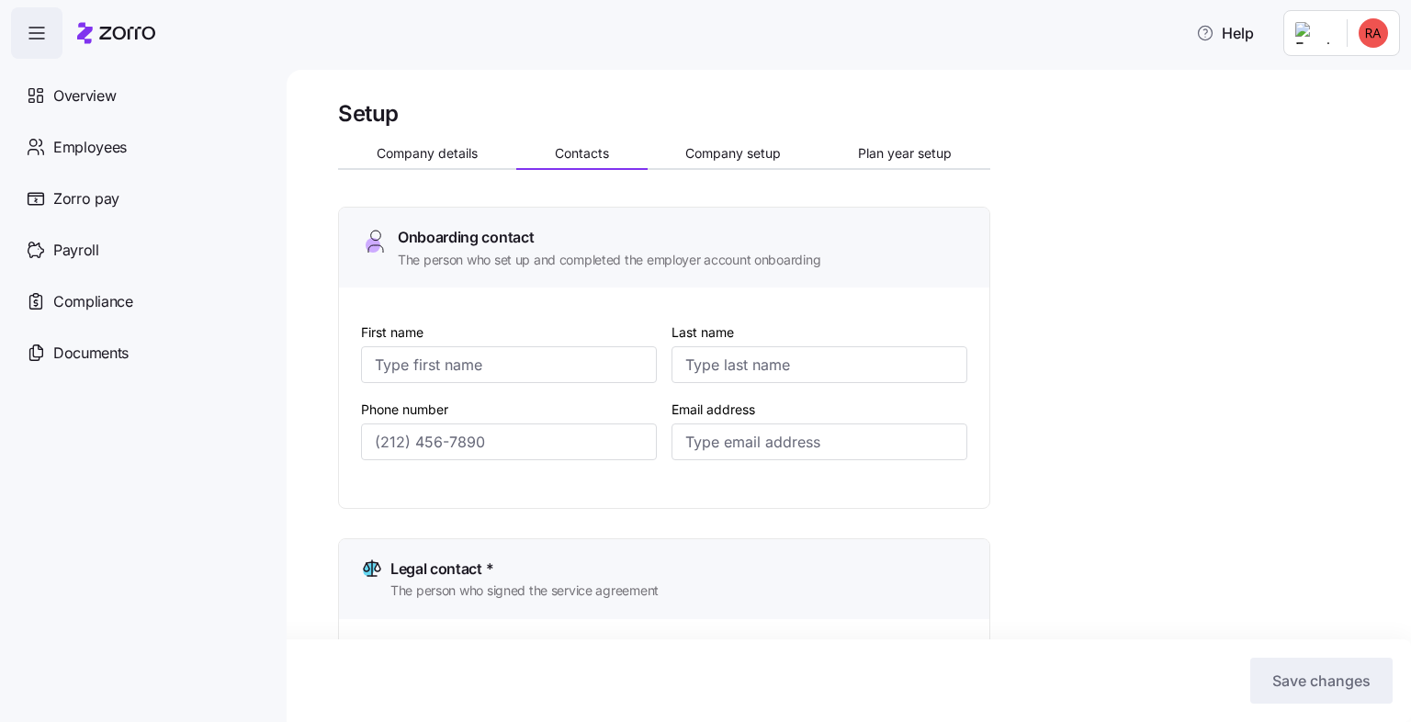
type input "Arnold"
type input "arnoldandsonskfc@gmail.com"
type input "(216) 314-0277"
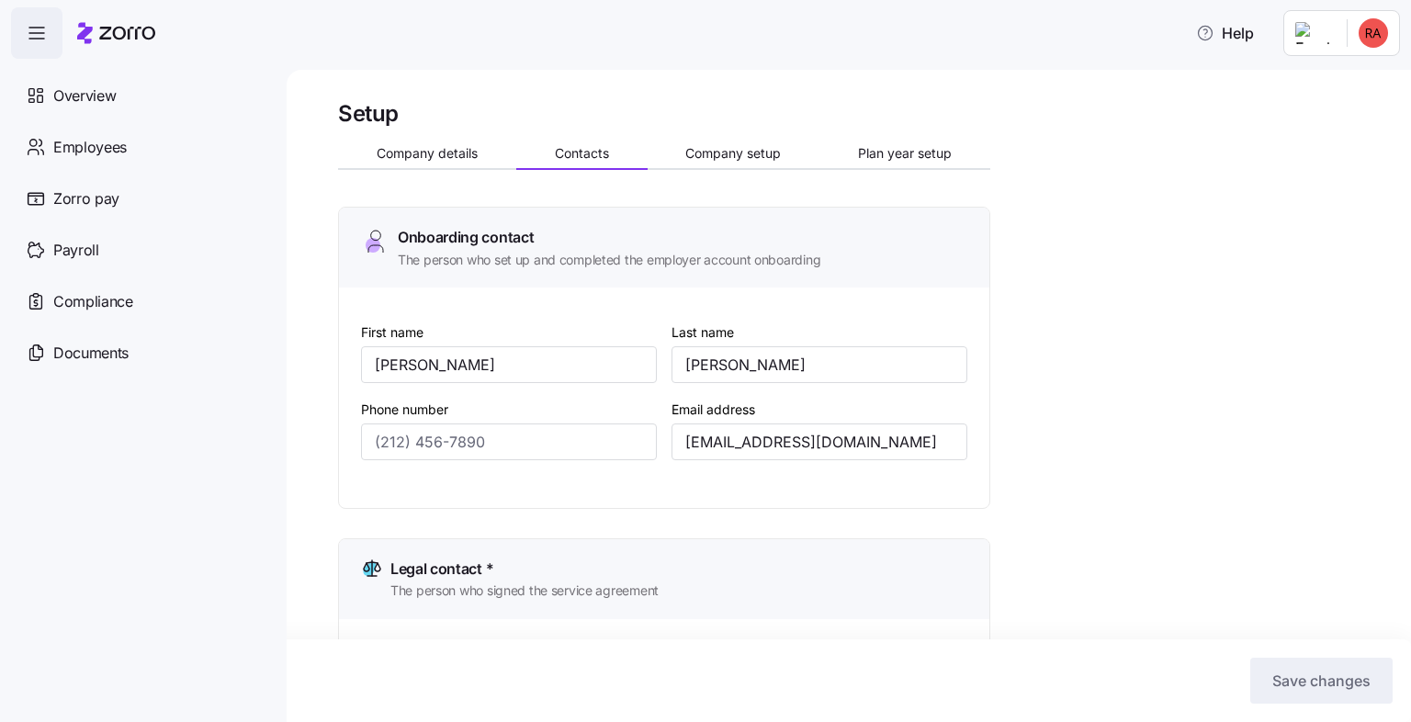
type input "(216) 314-0277"
click at [704, 151] on span "Company setup" at bounding box center [733, 153] width 96 height 13
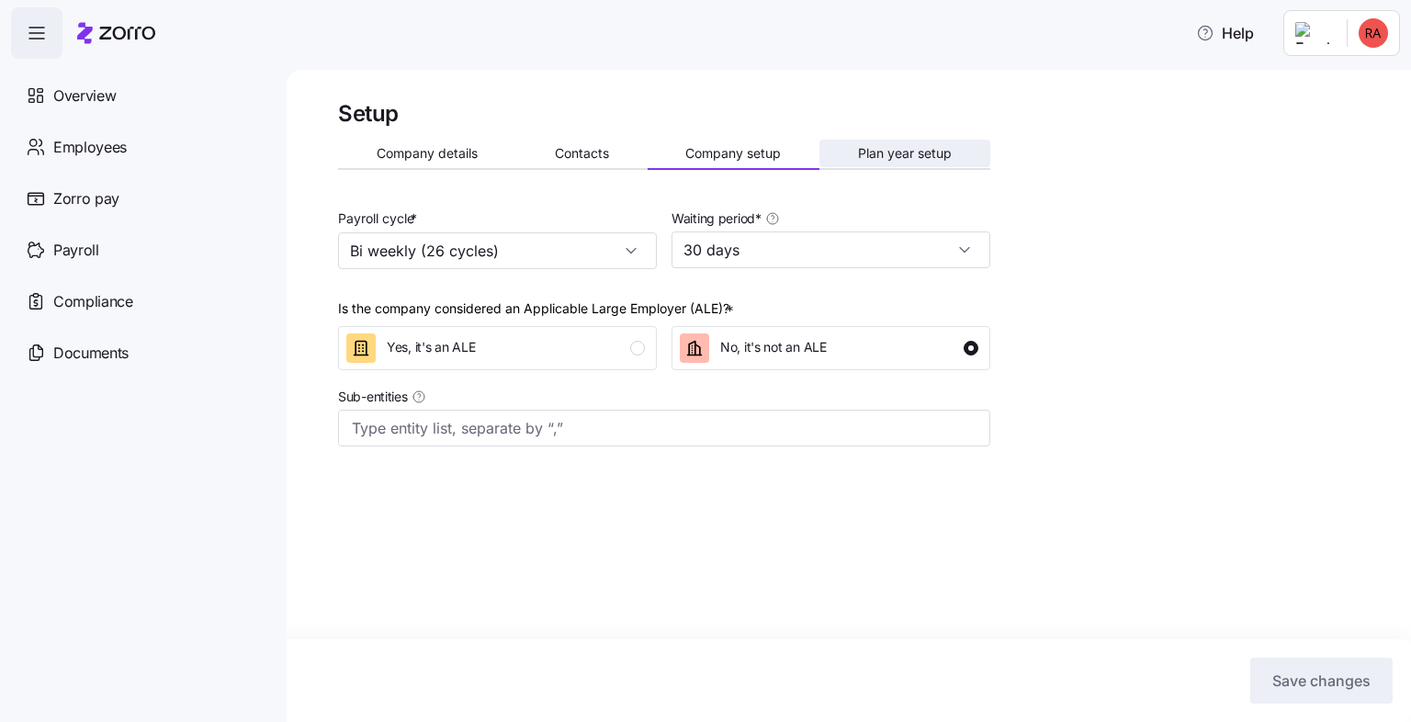
click at [896, 160] on span "Plan year setup" at bounding box center [905, 153] width 94 height 13
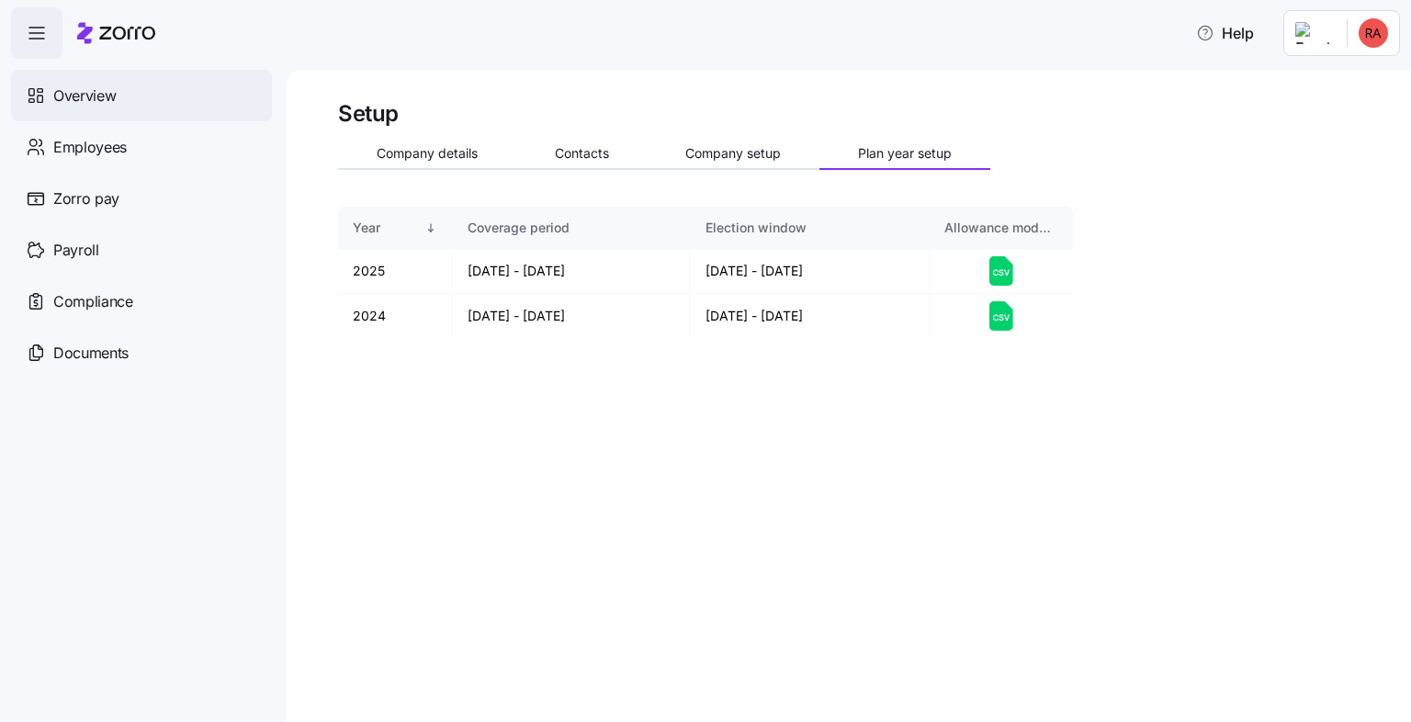
click at [91, 96] on span "Overview" at bounding box center [84, 95] width 62 height 23
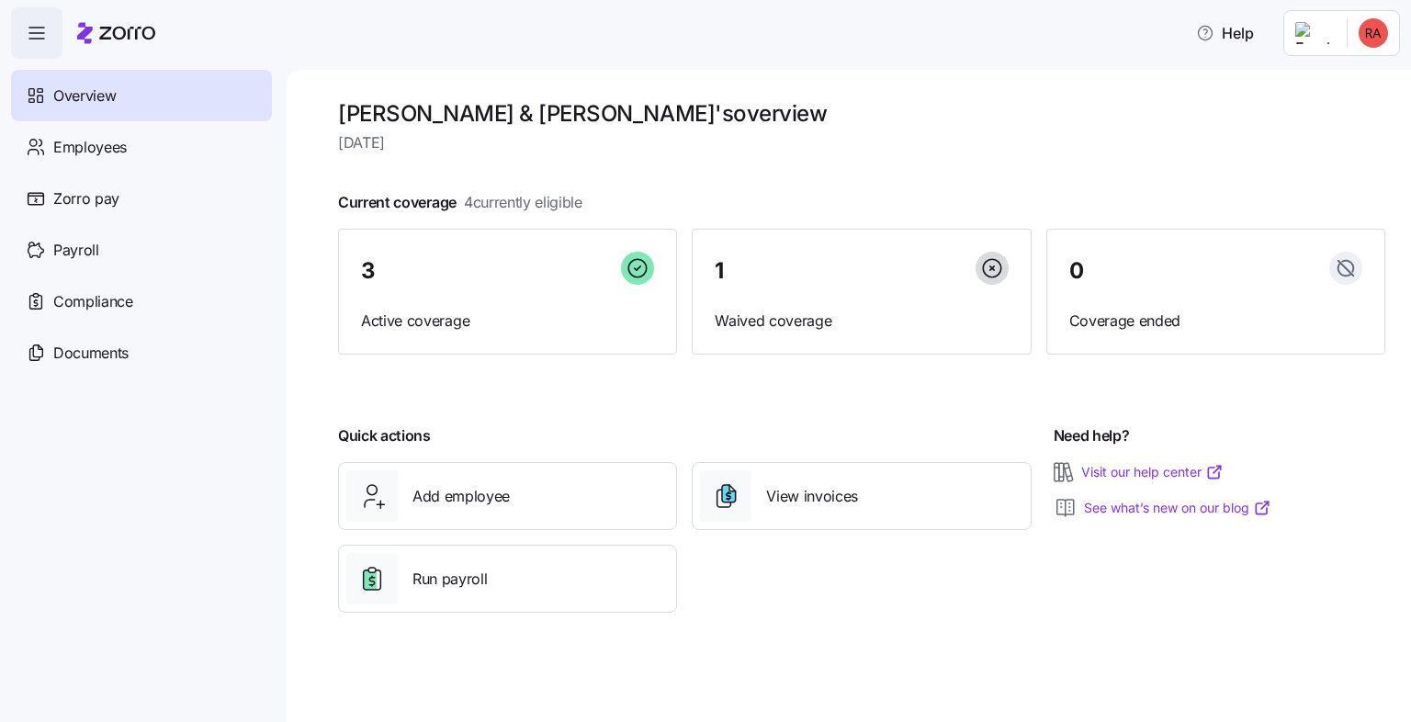
click at [1371, 33] on html "Help Overview Employees Zorro pay Payroll Compliance Documents Arnold & Son's o…" at bounding box center [705, 355] width 1411 height 711
click at [1315, 189] on div "Log out" at bounding box center [1300, 186] width 72 height 20
